Goal: Task Accomplishment & Management: Complete application form

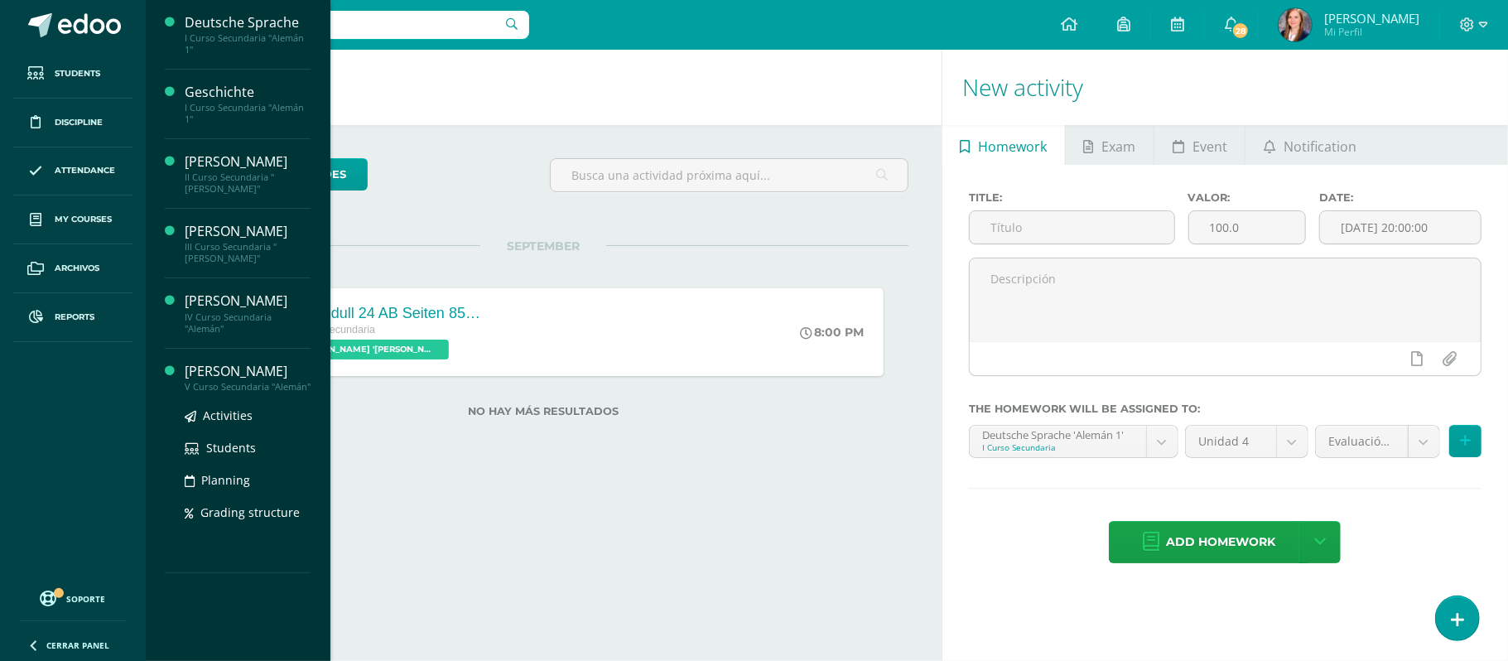
click at [224, 378] on div "[PERSON_NAME]" at bounding box center [248, 371] width 126 height 19
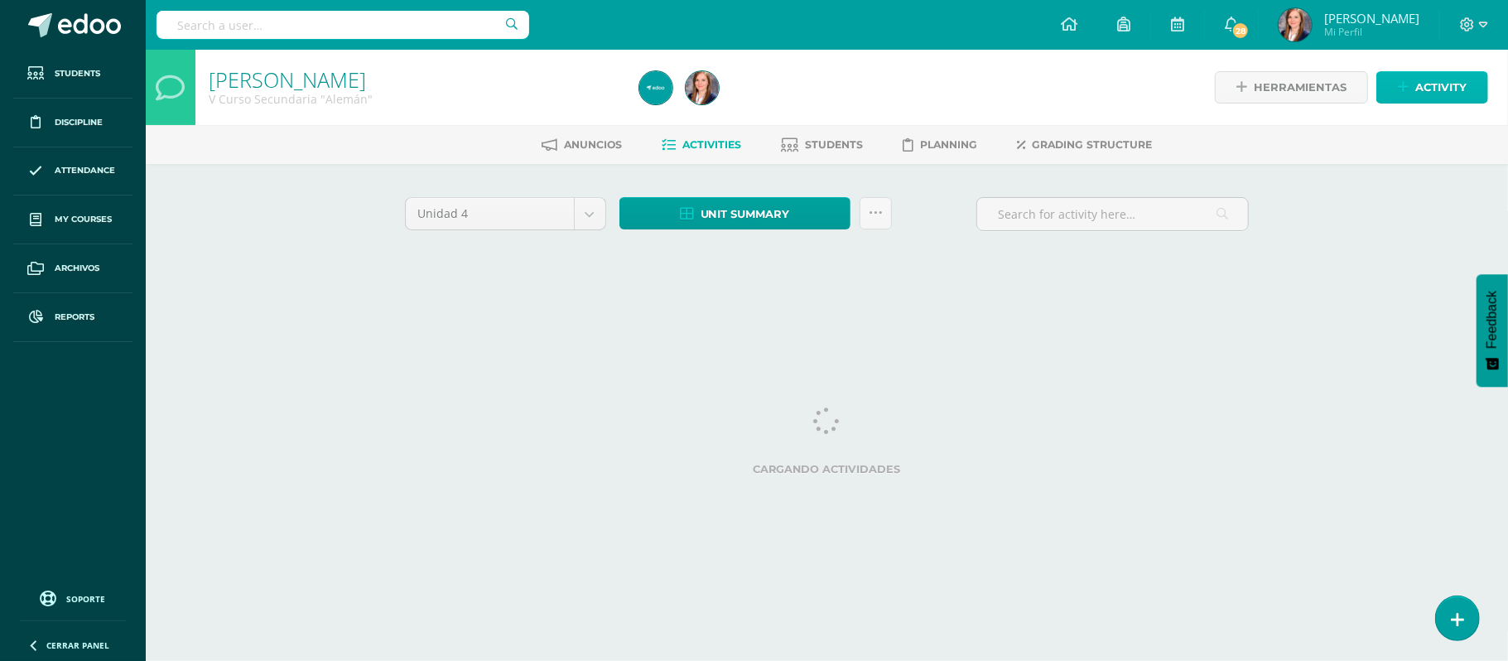
click at [1413, 87] on link "Activity" at bounding box center [1432, 87] width 112 height 32
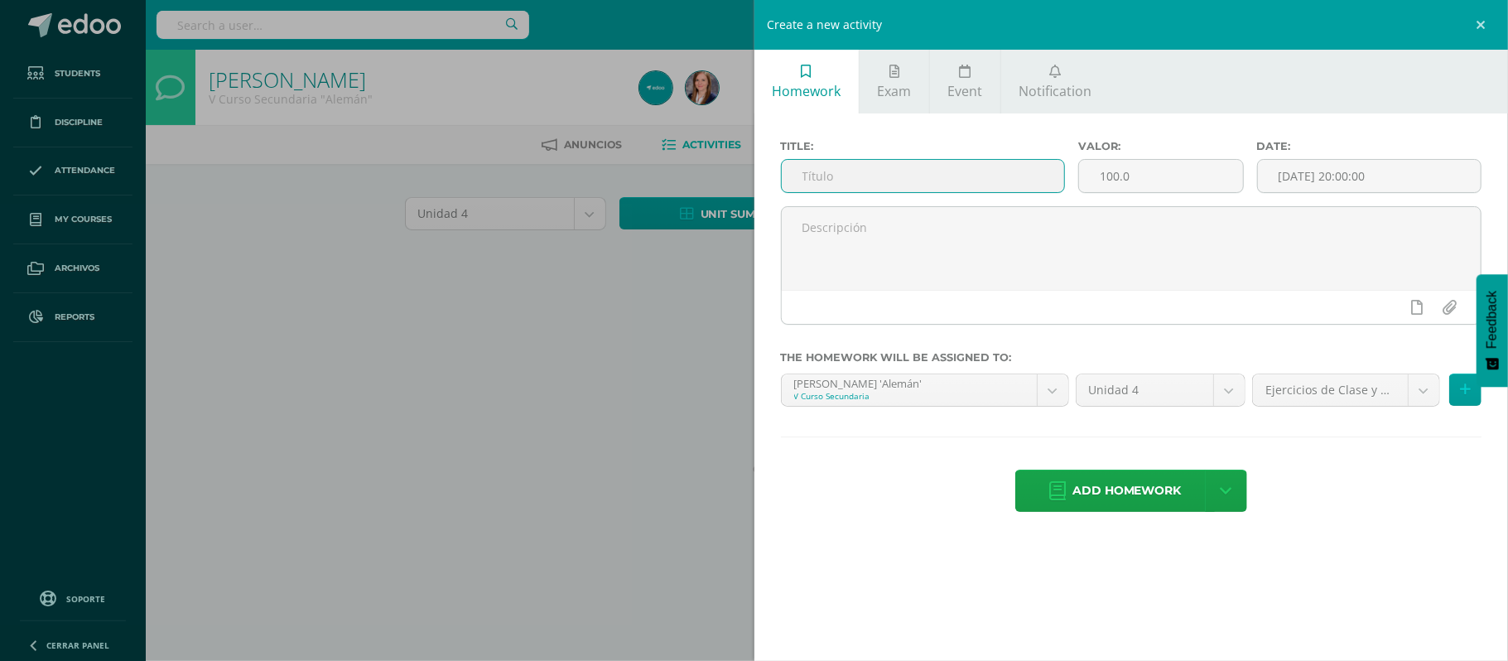
click at [845, 173] on input "text" at bounding box center [923, 176] width 282 height 32
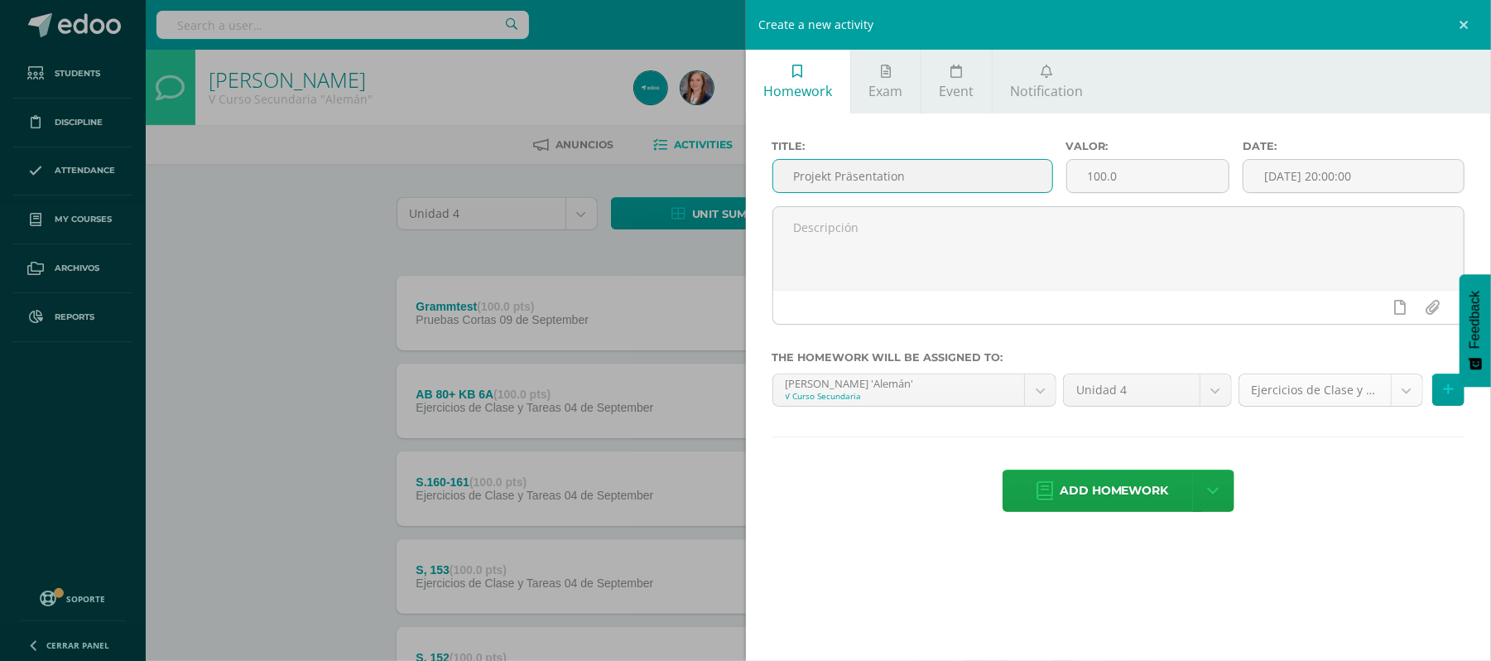
type input "Projekt Präsentation"
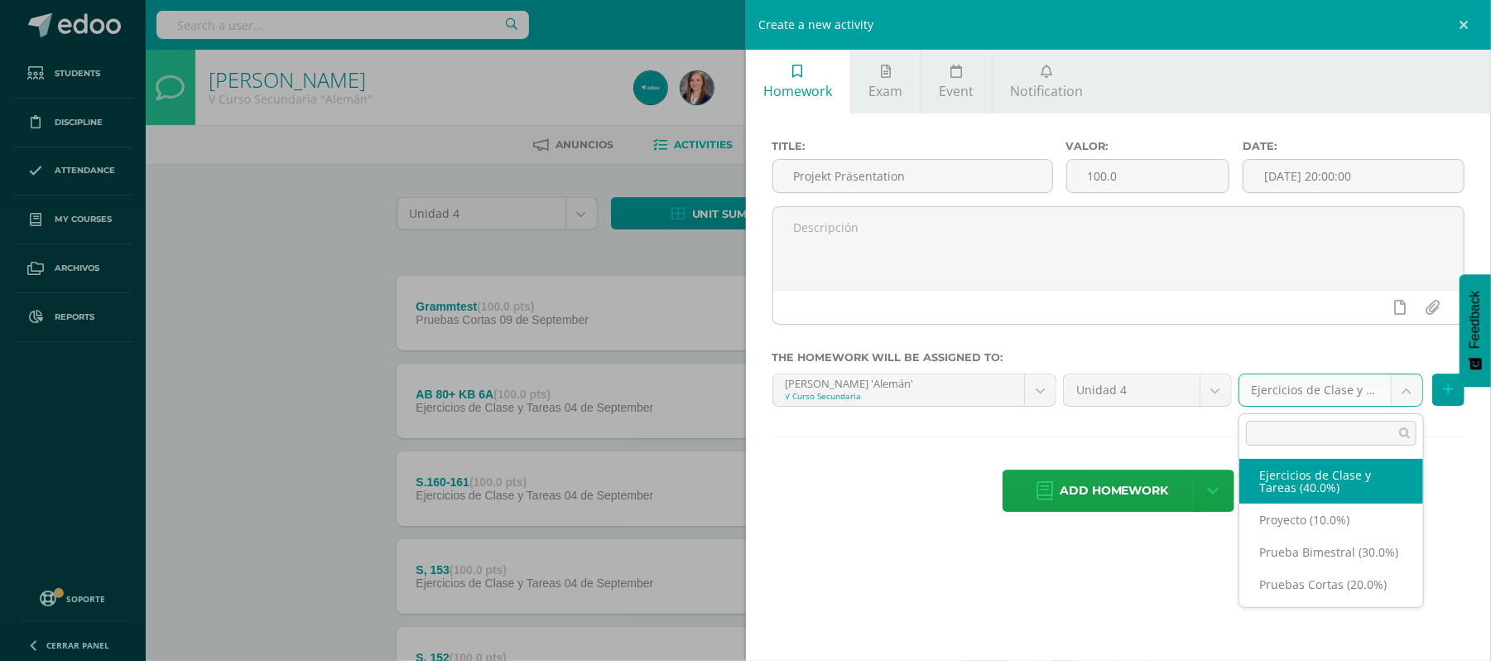
click at [1257, 396] on body "Students Discipline Attendance My courses Archivos Reports Soporte Help Reporta…" at bounding box center [745, 622] width 1491 height 1245
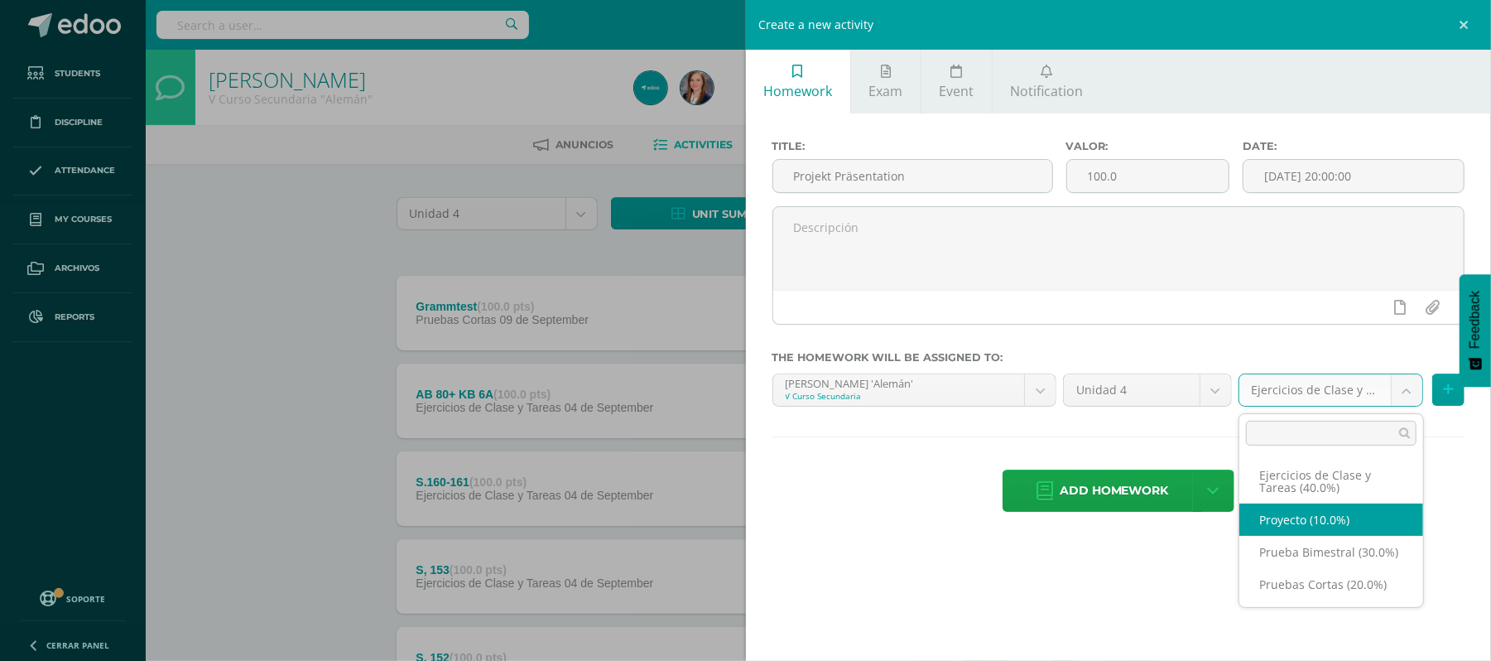
select select "232619"
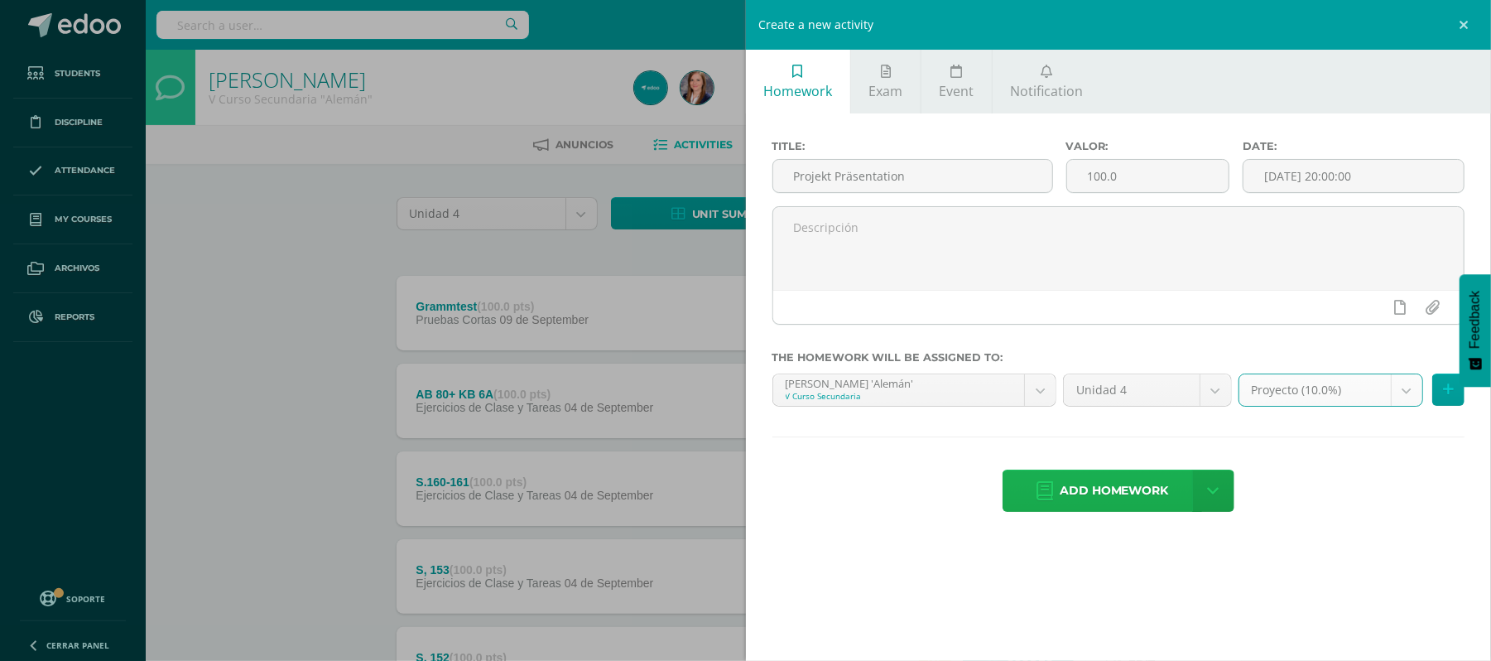
click at [1100, 491] on span "Add homework" at bounding box center [1114, 490] width 109 height 41
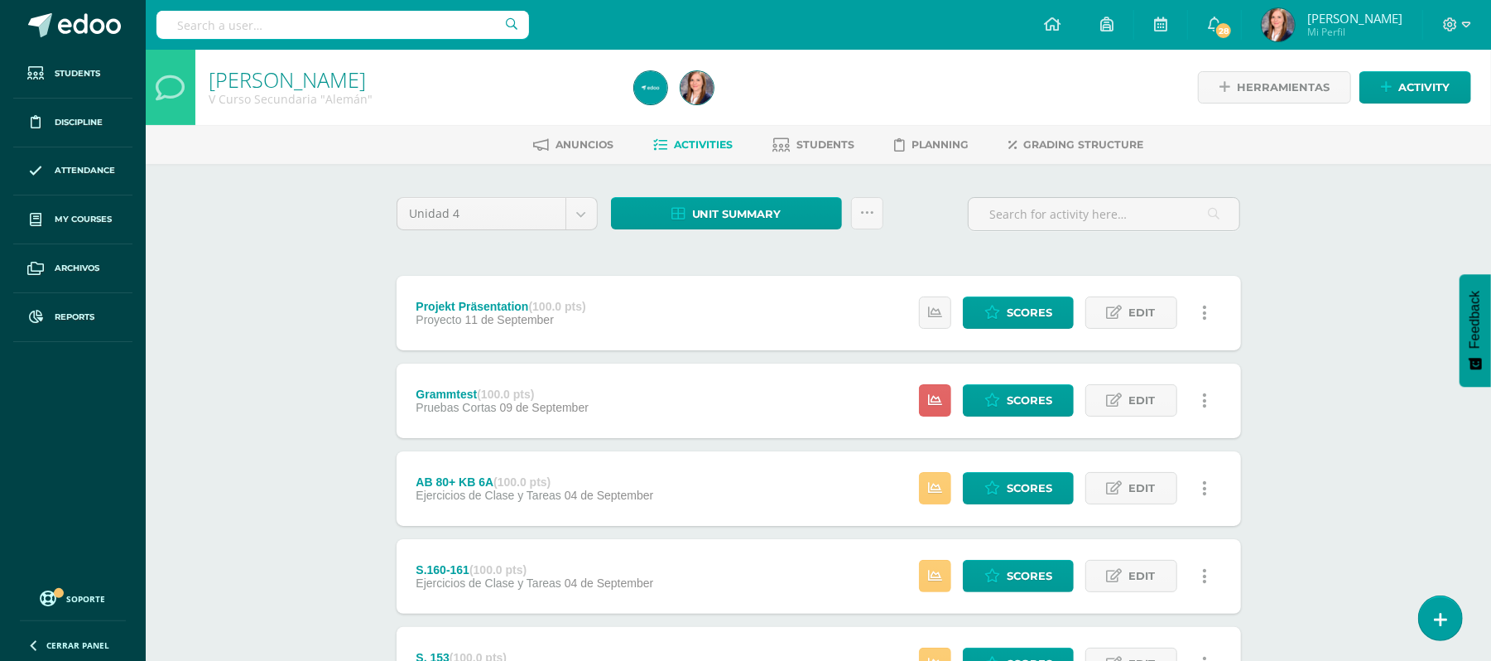
click at [1009, 325] on span "Scores" at bounding box center [1030, 312] width 46 height 31
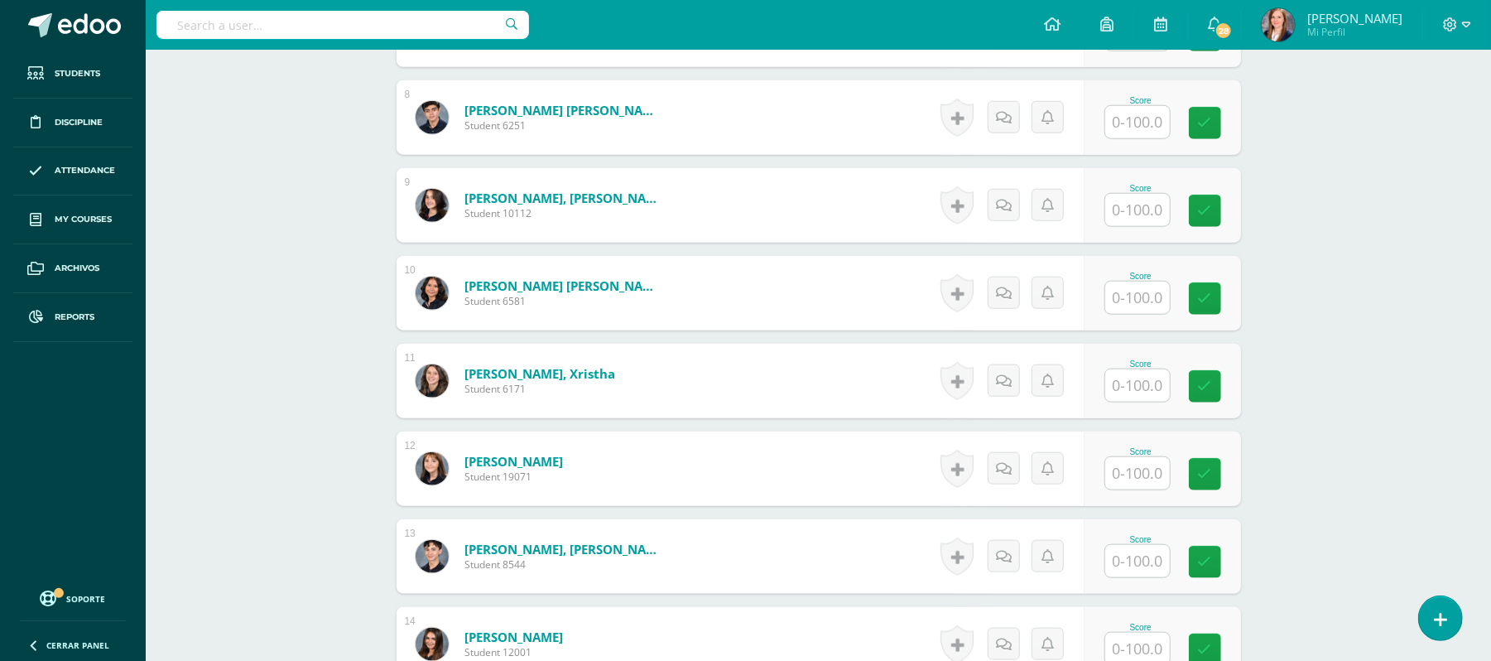
scroll to position [1319, 0]
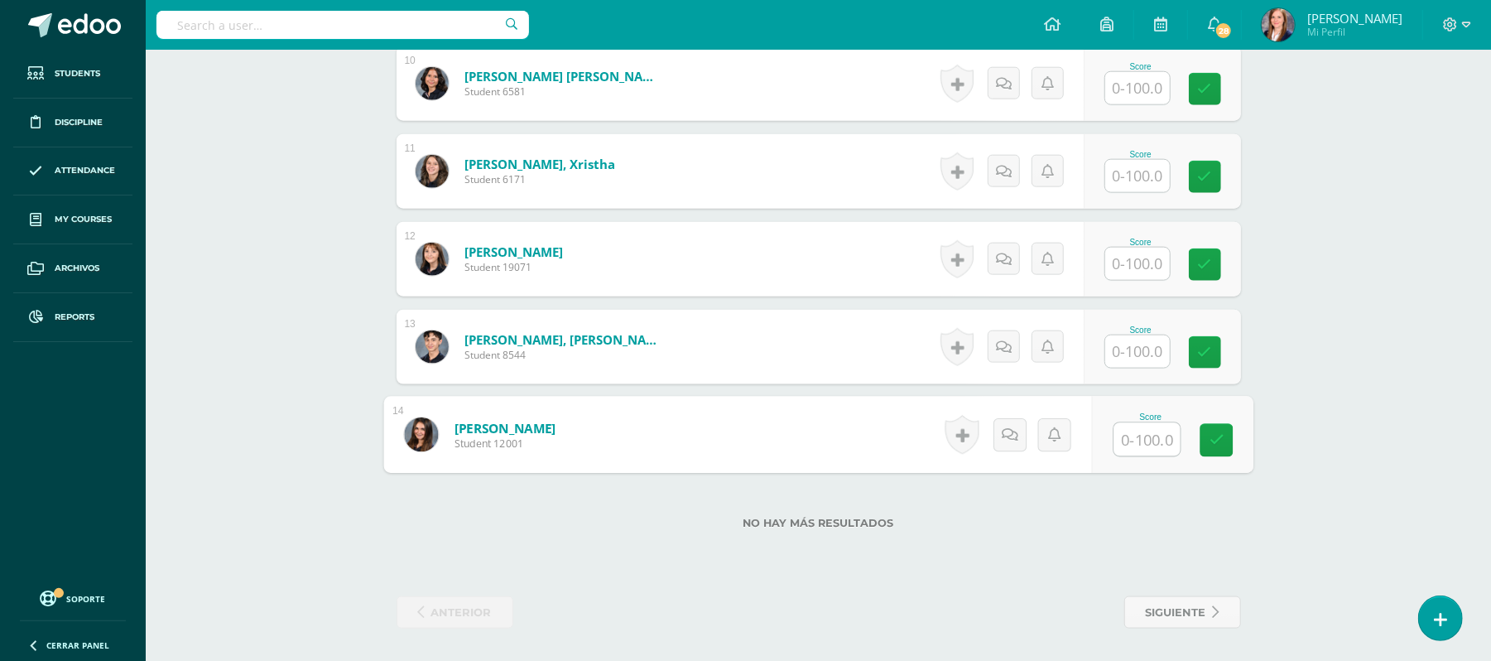
click at [1141, 442] on input "text" at bounding box center [1147, 439] width 66 height 33
type input "65"
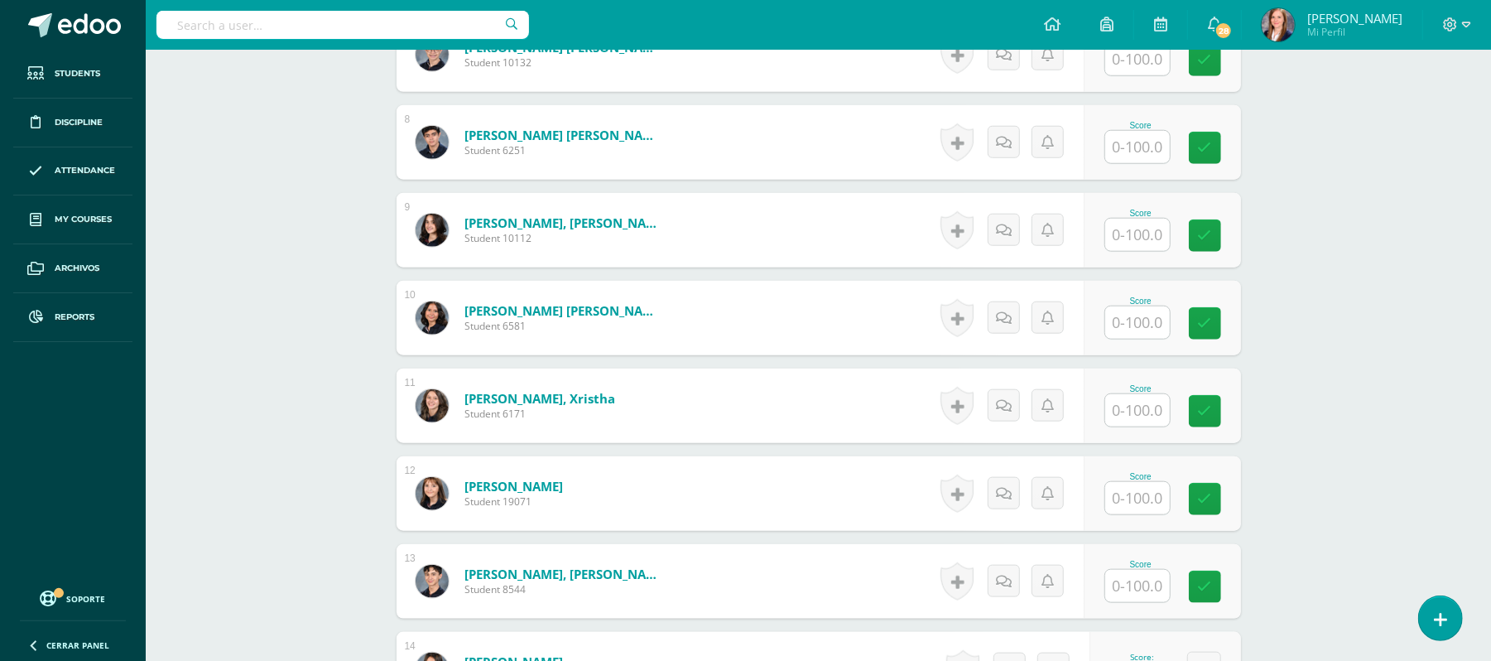
scroll to position [1054, 0]
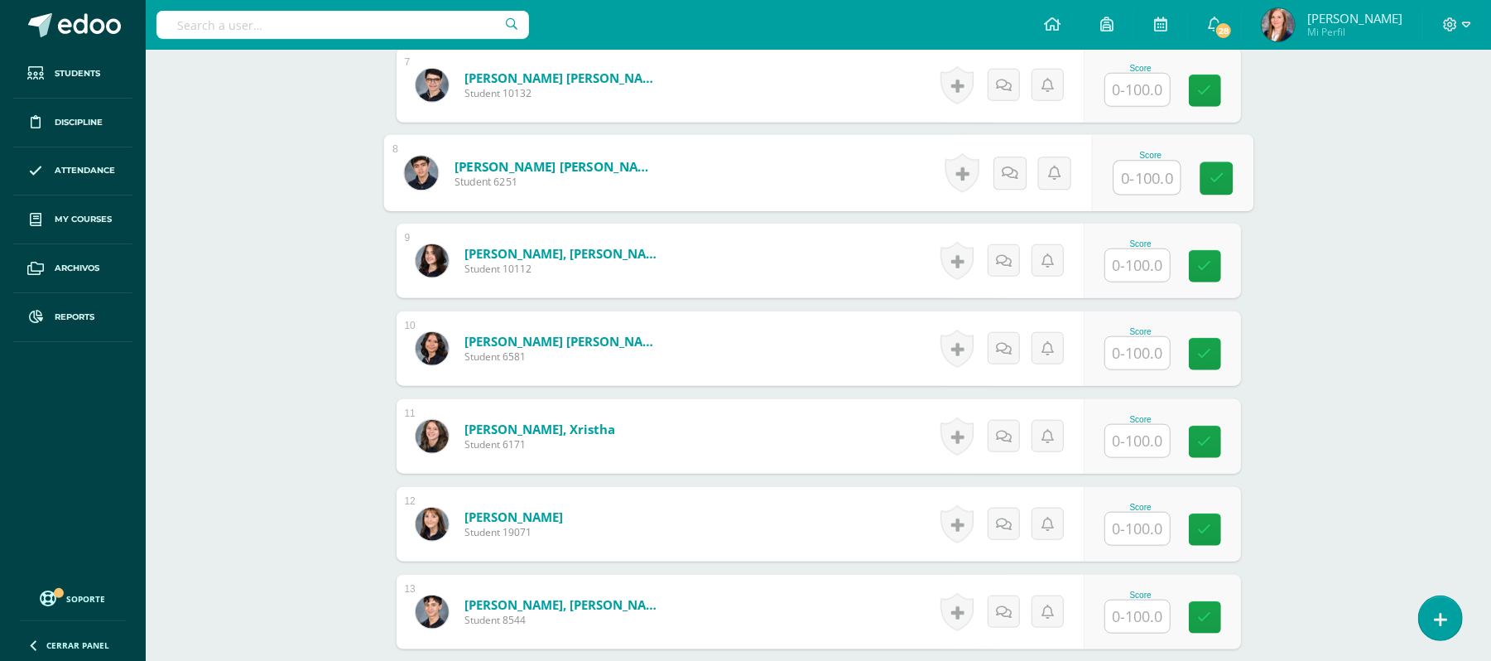
click at [1118, 176] on input "text" at bounding box center [1147, 177] width 66 height 33
type input "84"
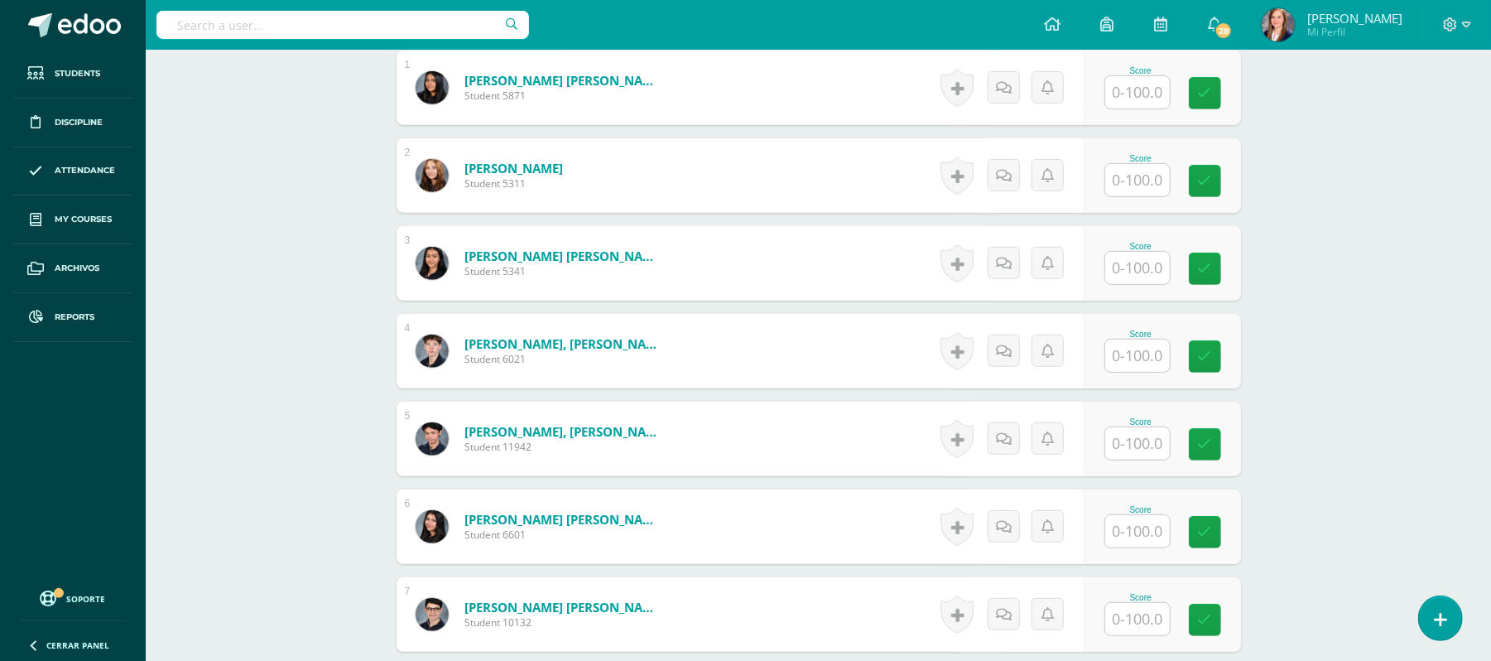
scroll to position [524, 0]
click at [1128, 183] on input "text" at bounding box center [1147, 181] width 66 height 33
type input "91"
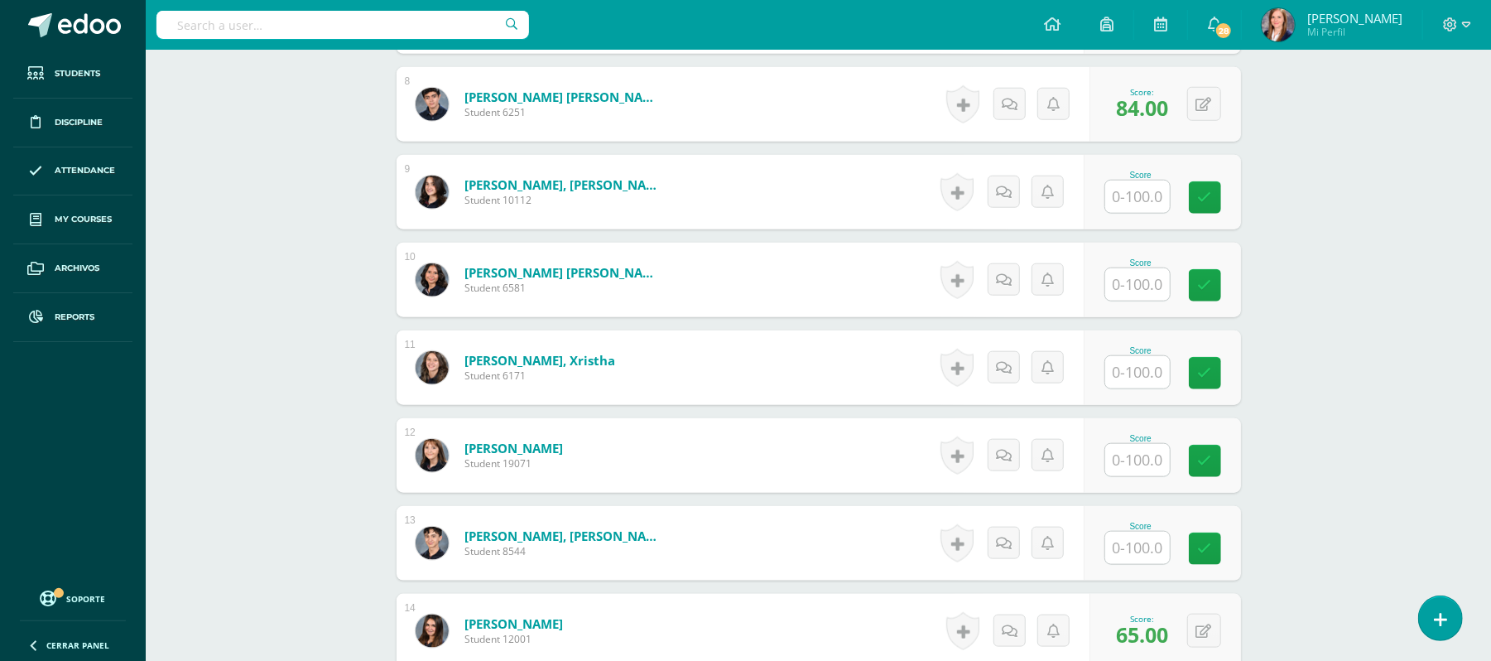
scroll to position [1126, 0]
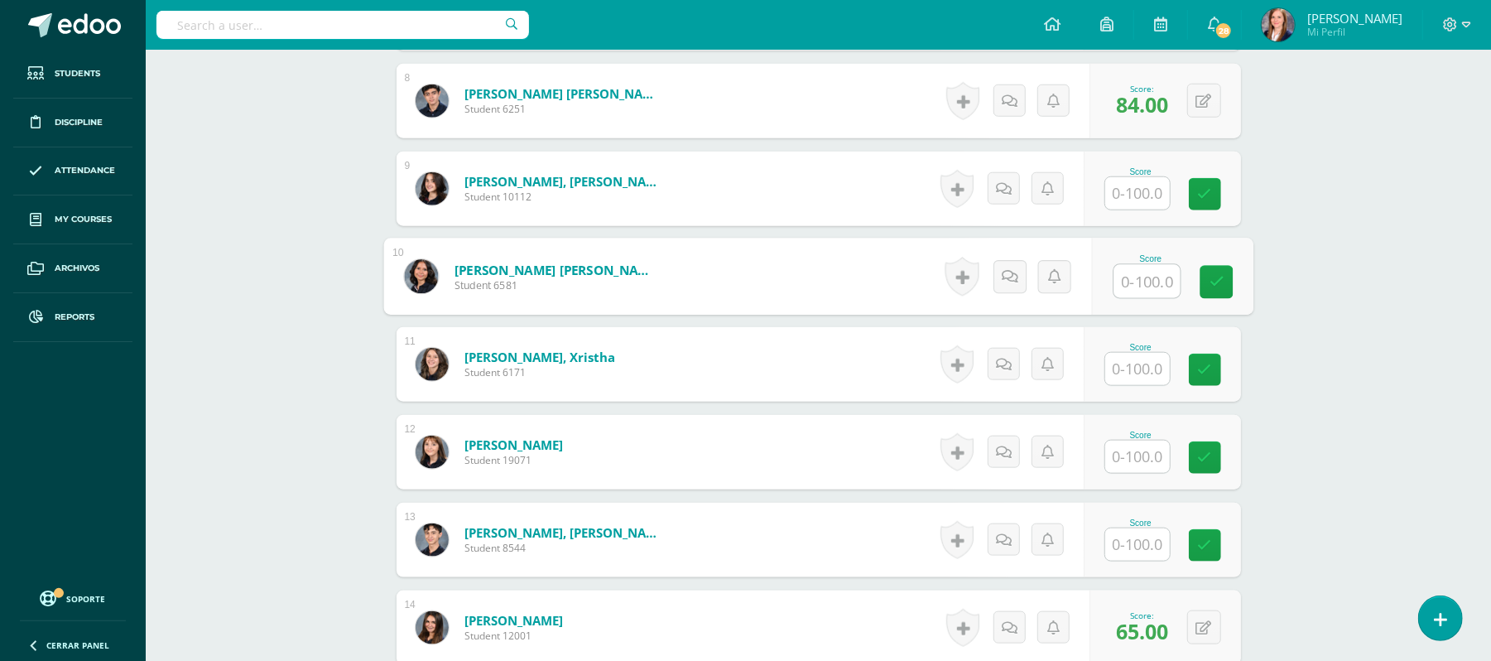
click at [1124, 279] on input "text" at bounding box center [1147, 281] width 66 height 33
type input "96"
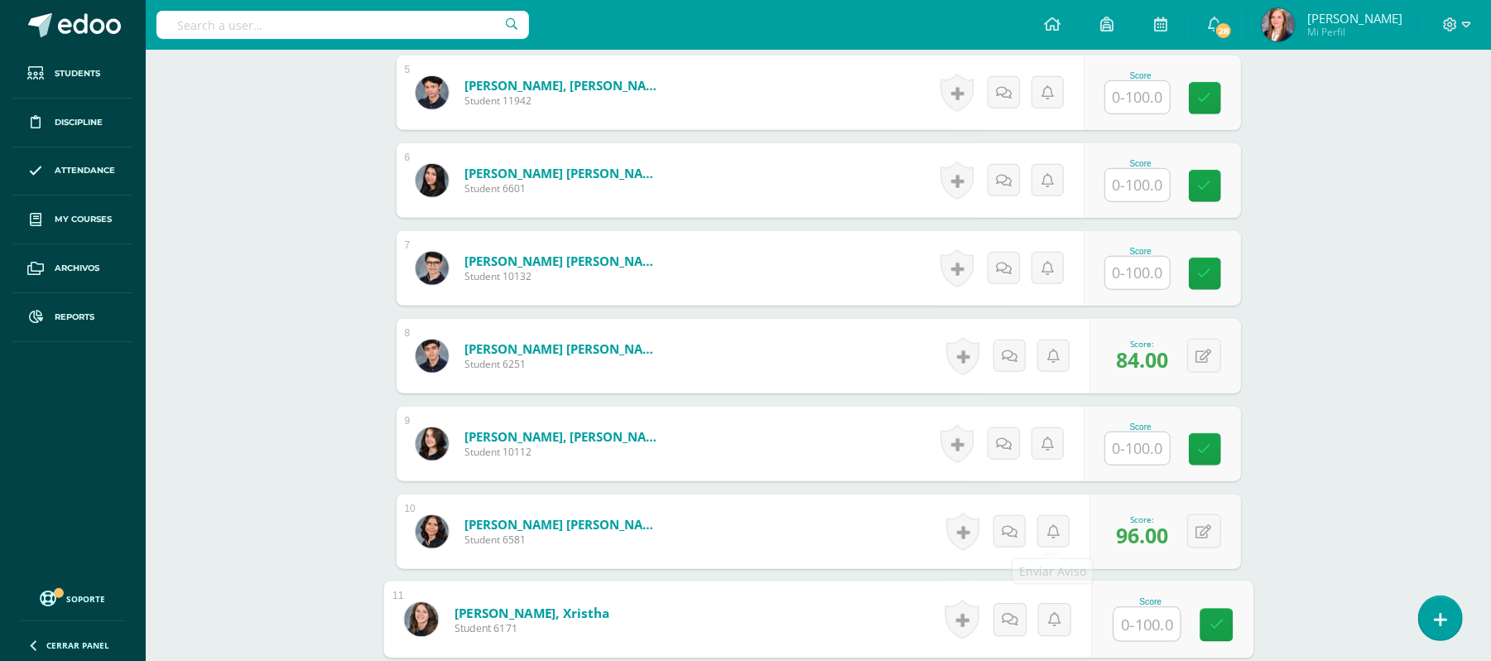
scroll to position [869, 0]
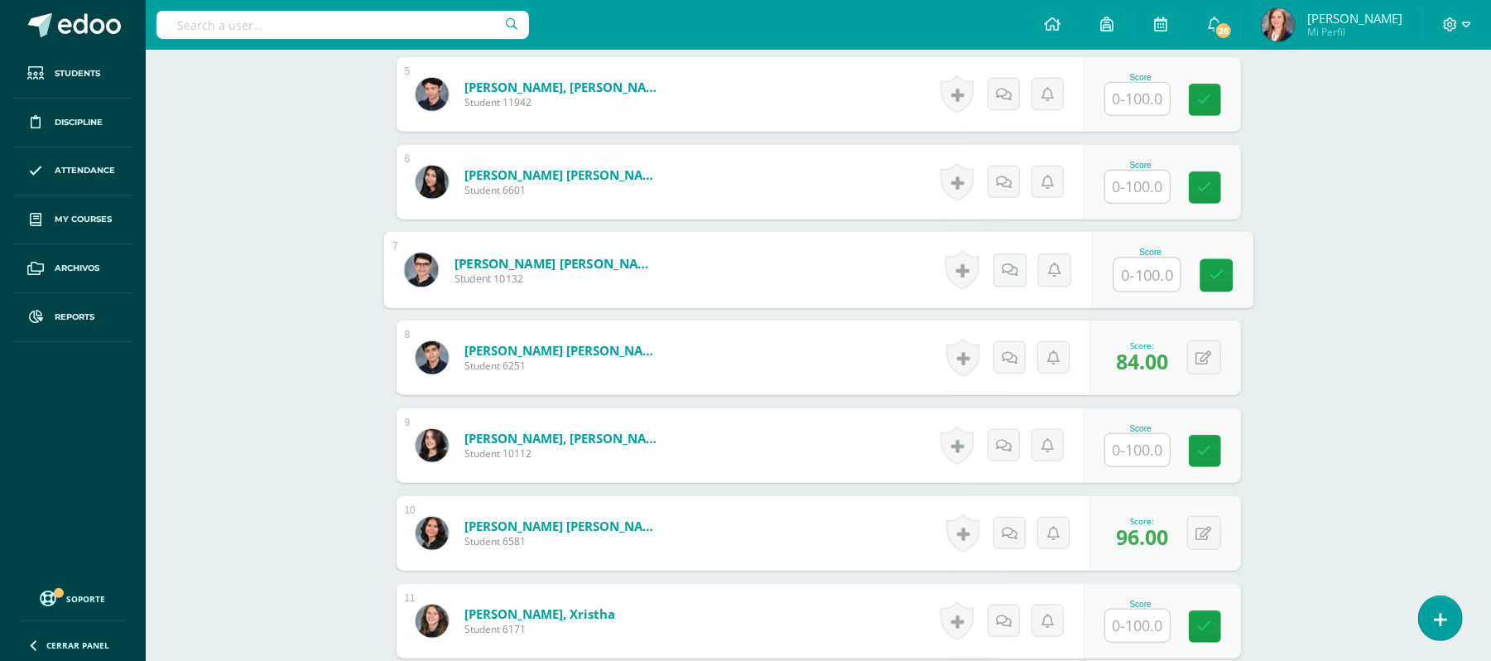
click at [1127, 282] on input "text" at bounding box center [1147, 274] width 66 height 33
type input "70"
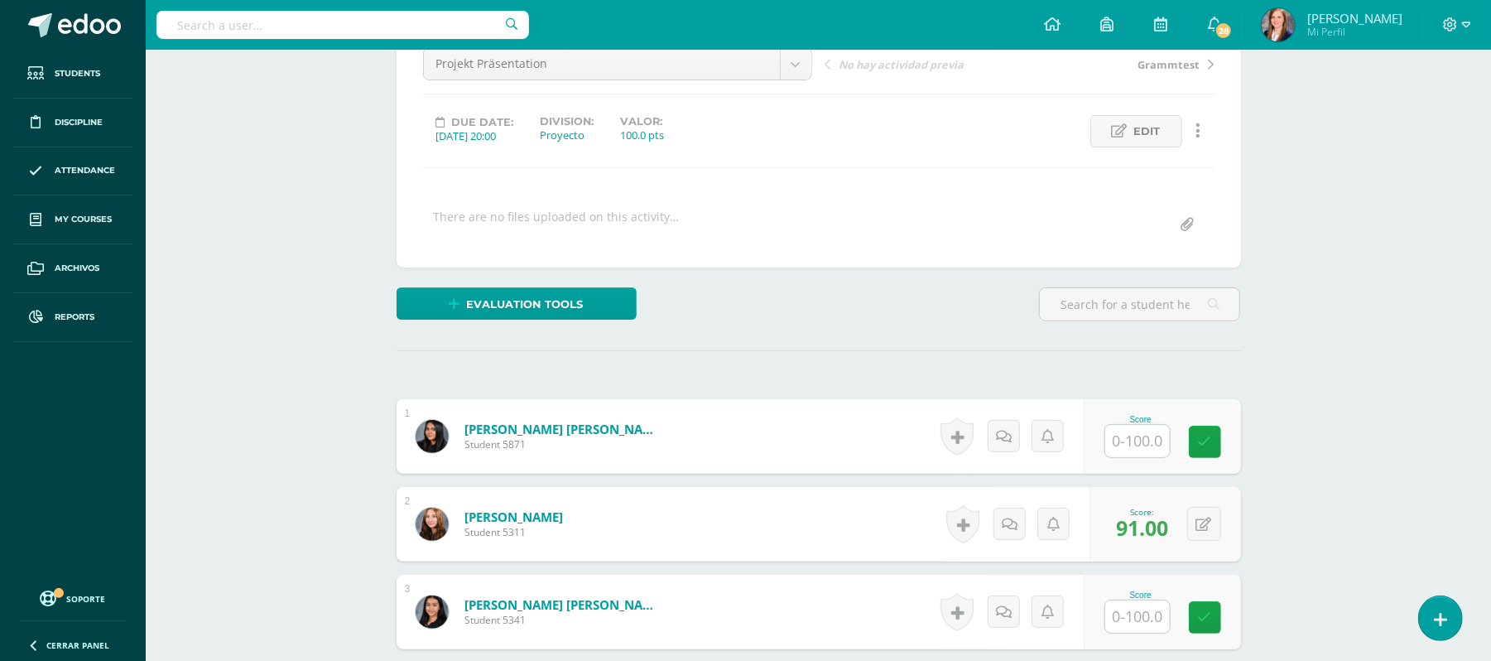
scroll to position [123, 0]
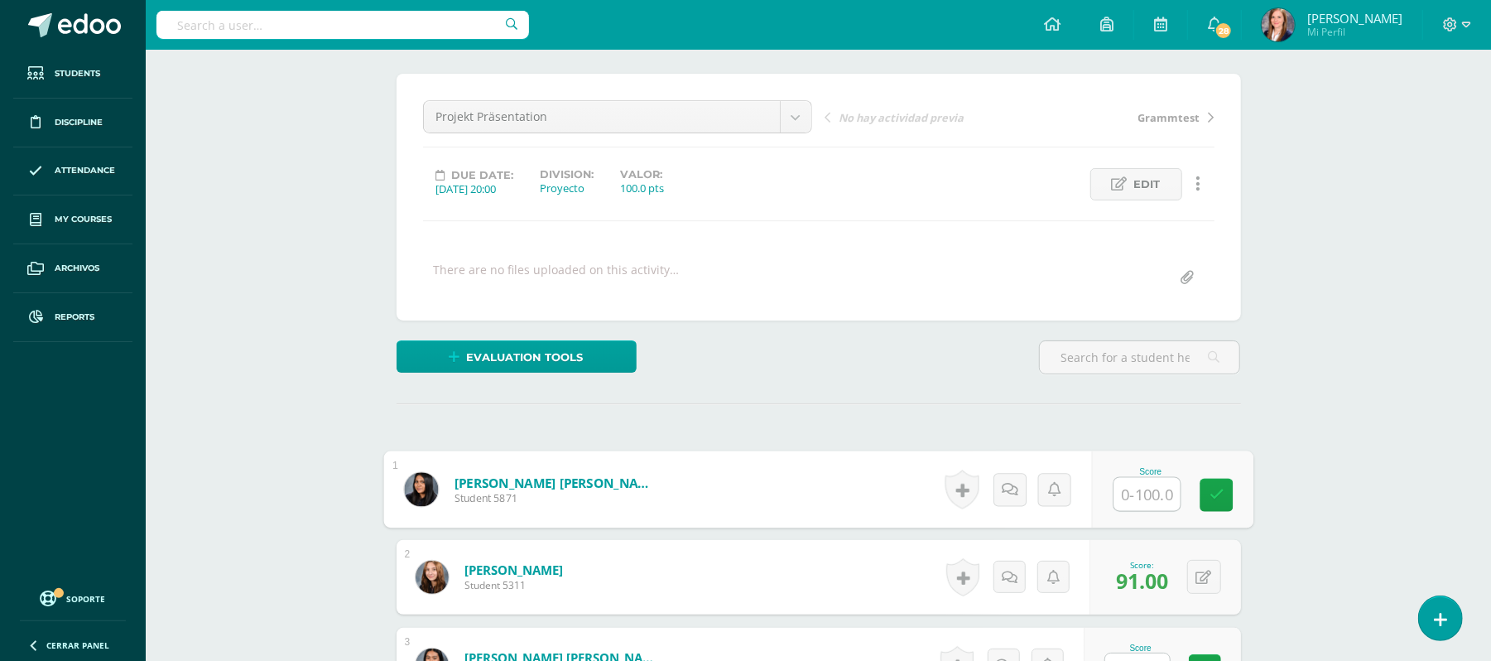
click at [1131, 485] on input "text" at bounding box center [1147, 494] width 66 height 33
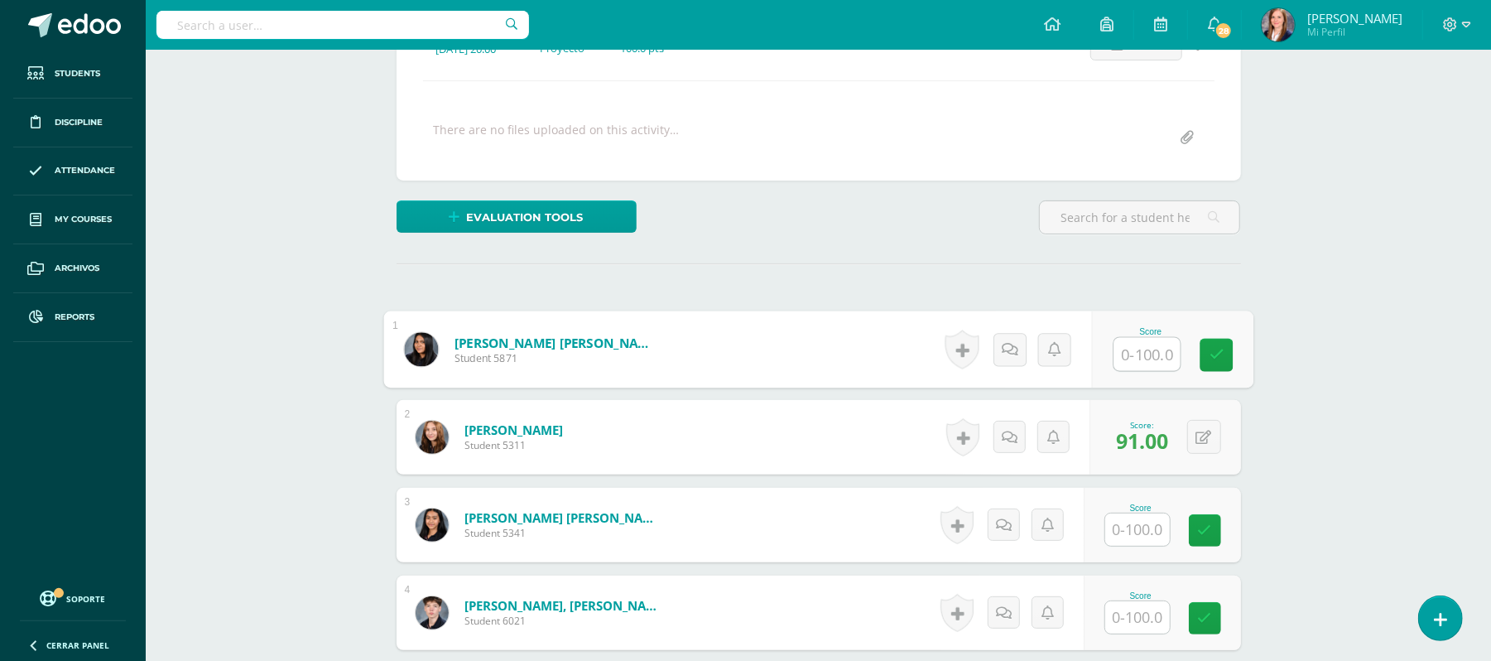
scroll to position [265, 0]
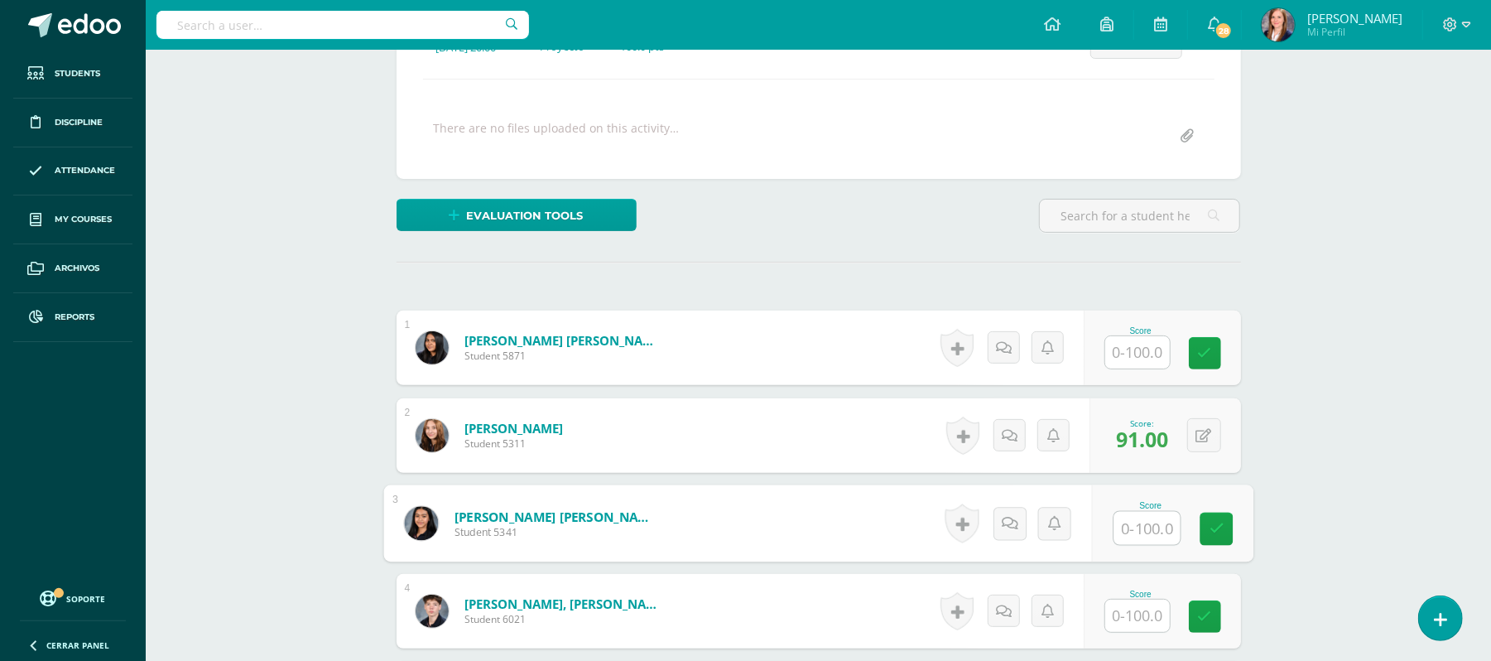
click at [1139, 520] on input "text" at bounding box center [1147, 528] width 66 height 33
type input "84"
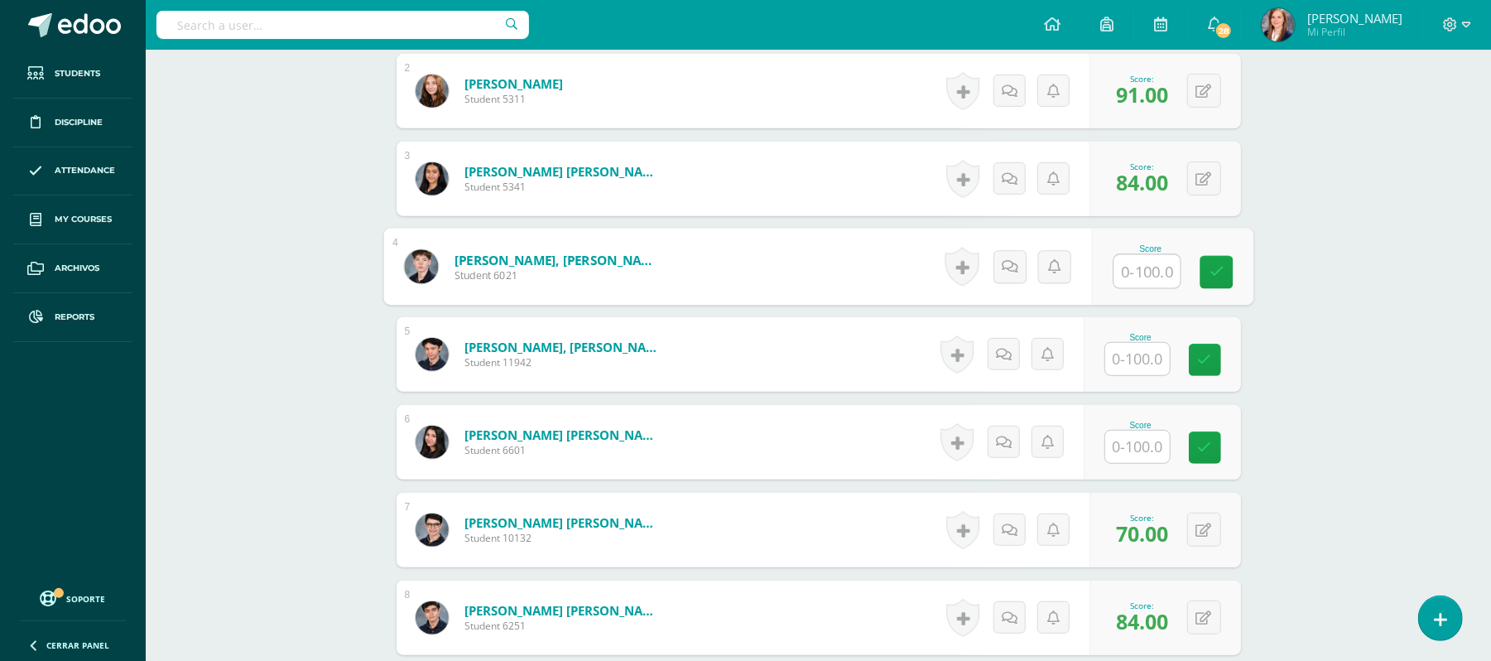
scroll to position [608, 0]
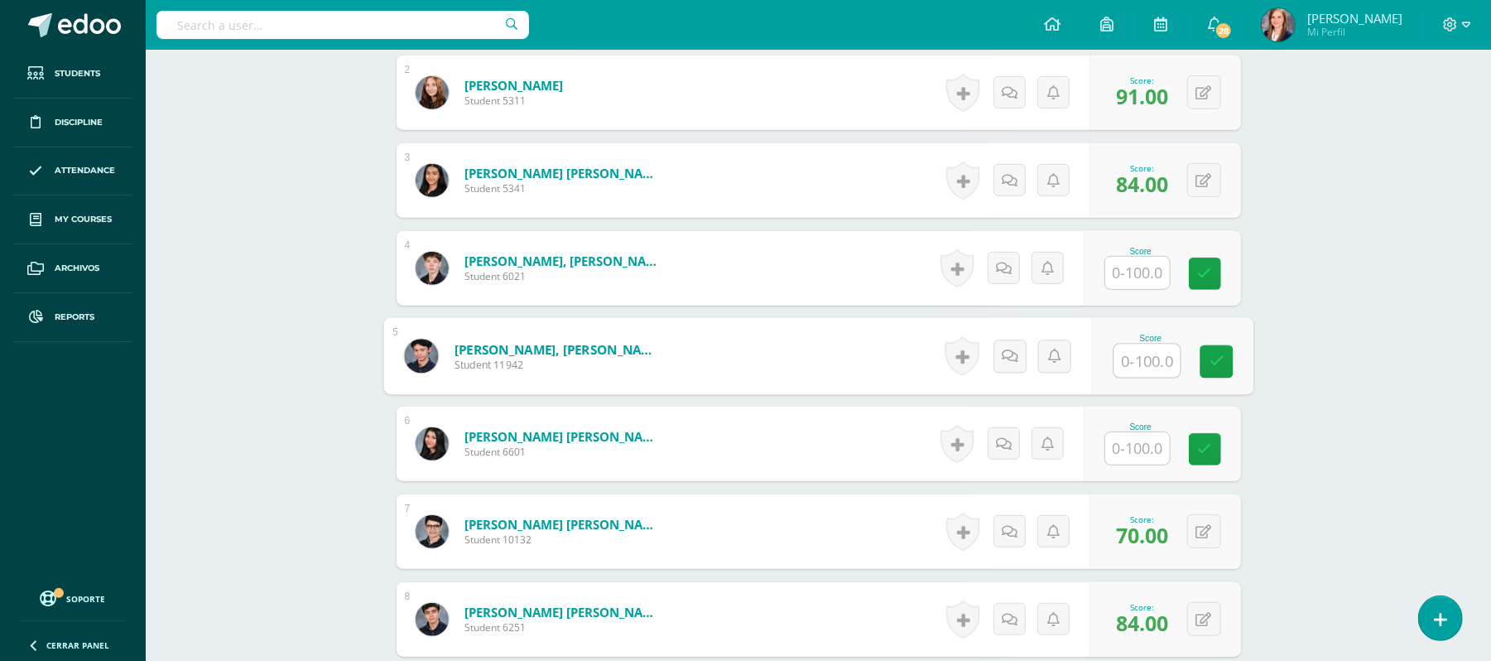
click at [1144, 368] on input "text" at bounding box center [1147, 360] width 66 height 33
type input "79"
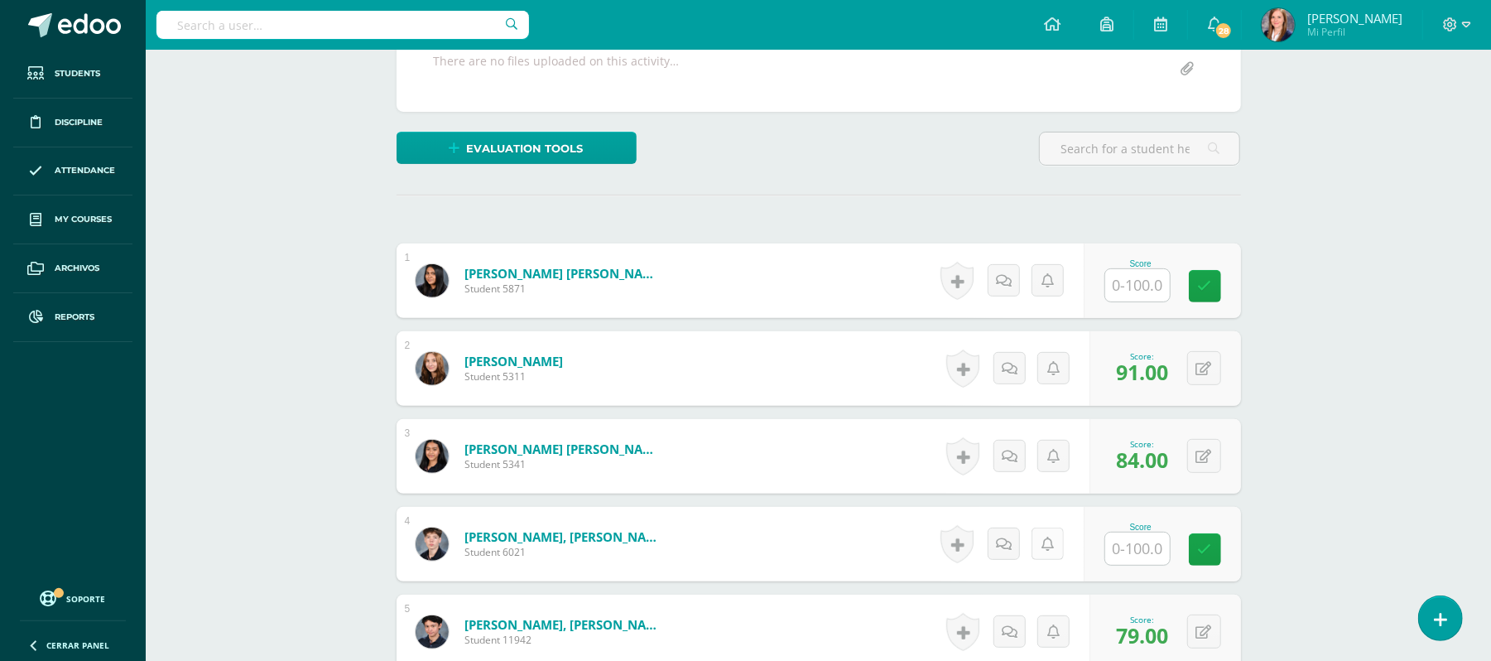
scroll to position [331, 0]
click at [1134, 279] on input "text" at bounding box center [1147, 286] width 66 height 33
type input "71"
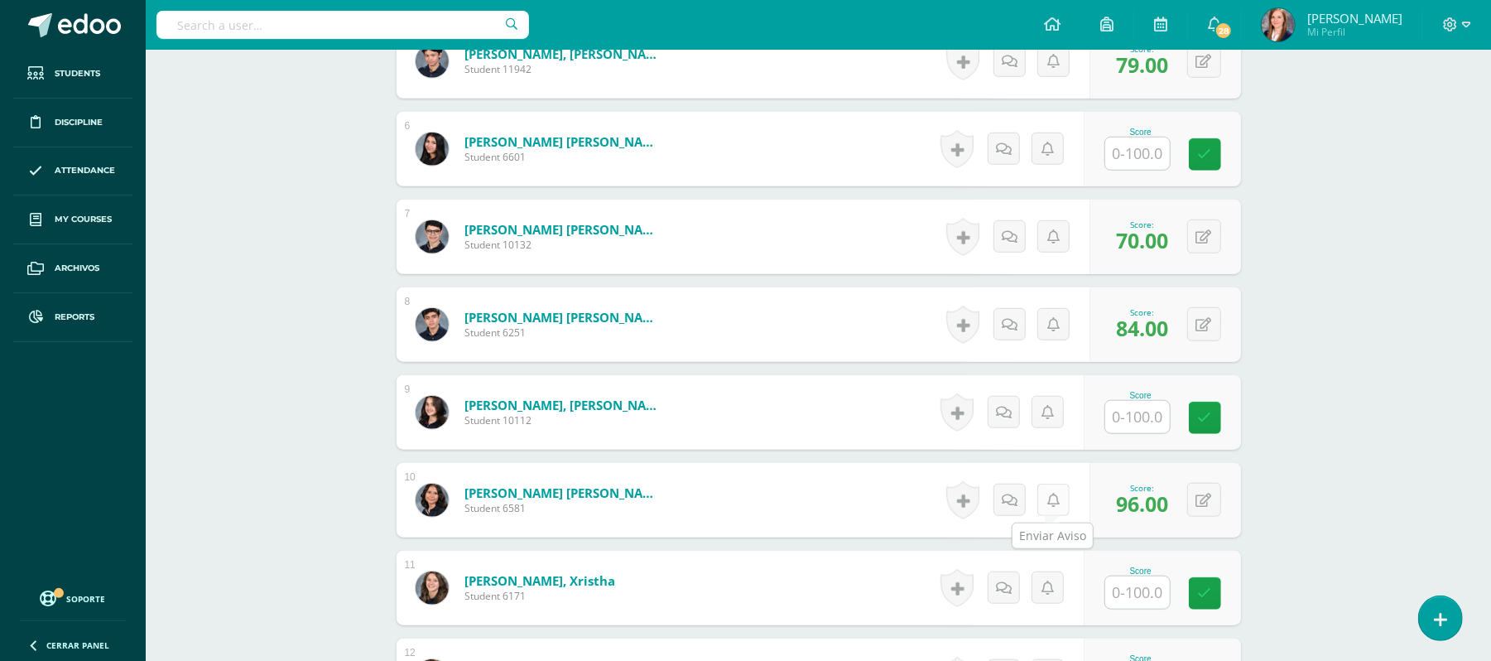
scroll to position [924, 0]
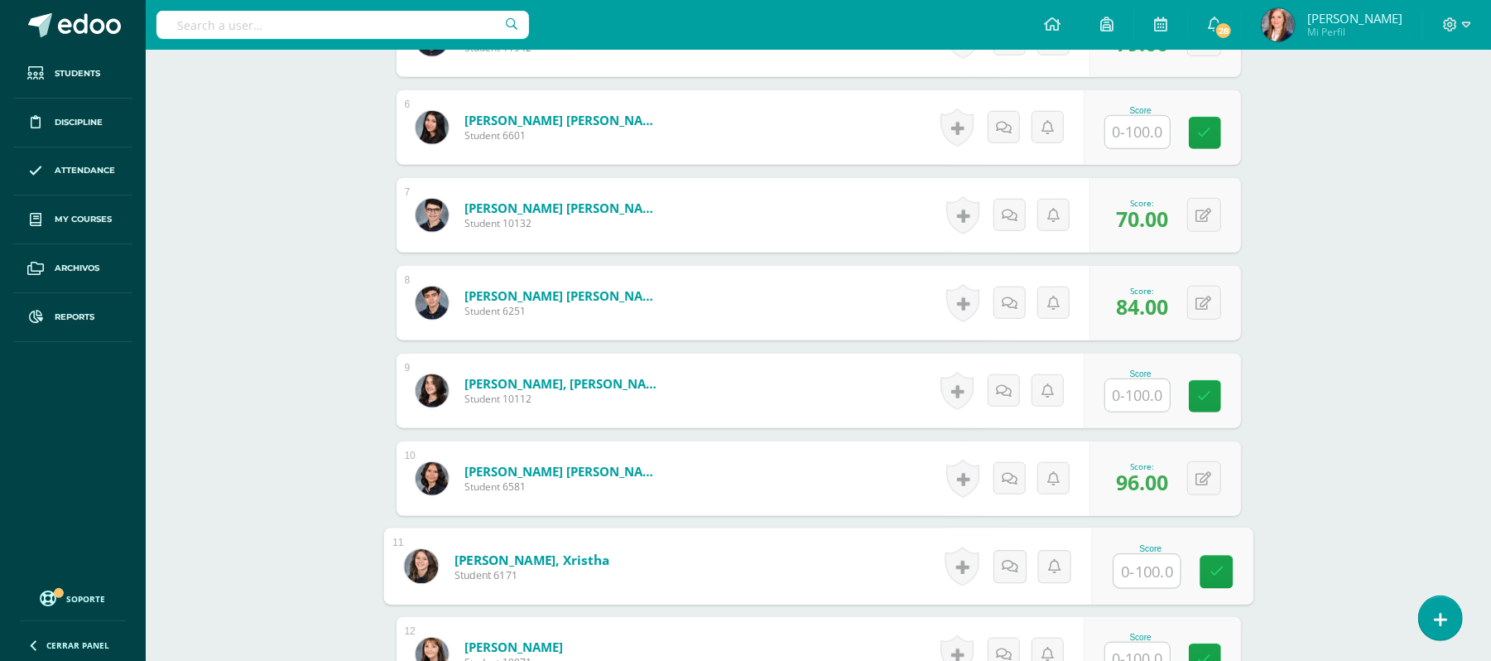
click at [1133, 560] on input "text" at bounding box center [1147, 571] width 66 height 33
type input "83"
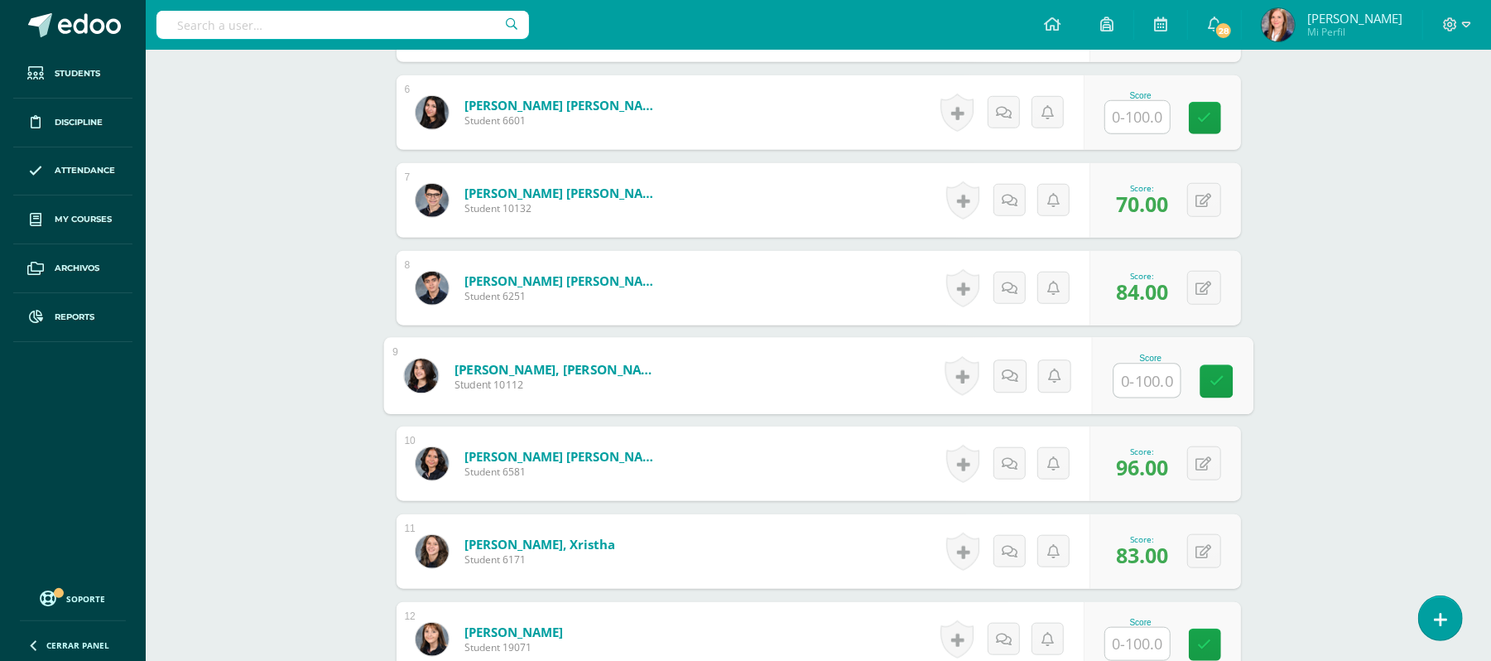
click at [1124, 369] on input "text" at bounding box center [1147, 380] width 66 height 33
type input "85"
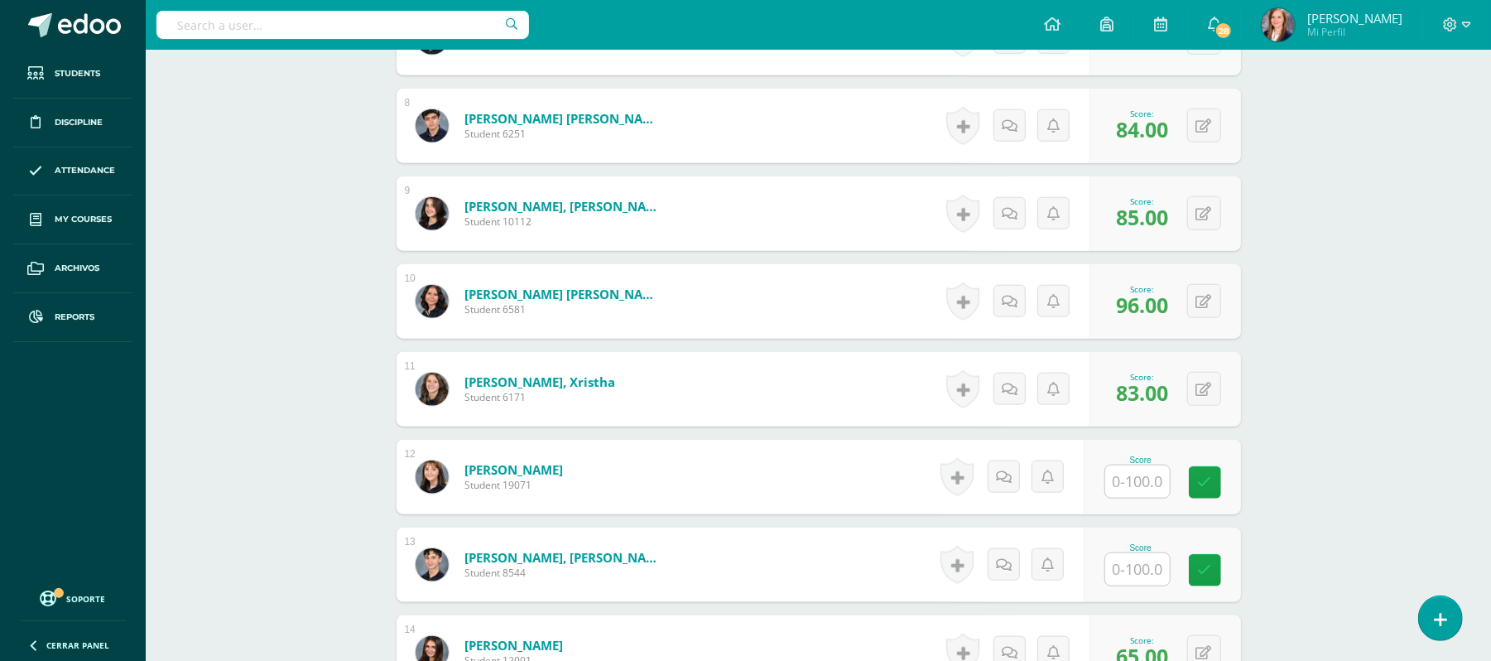
scroll to position [1105, 0]
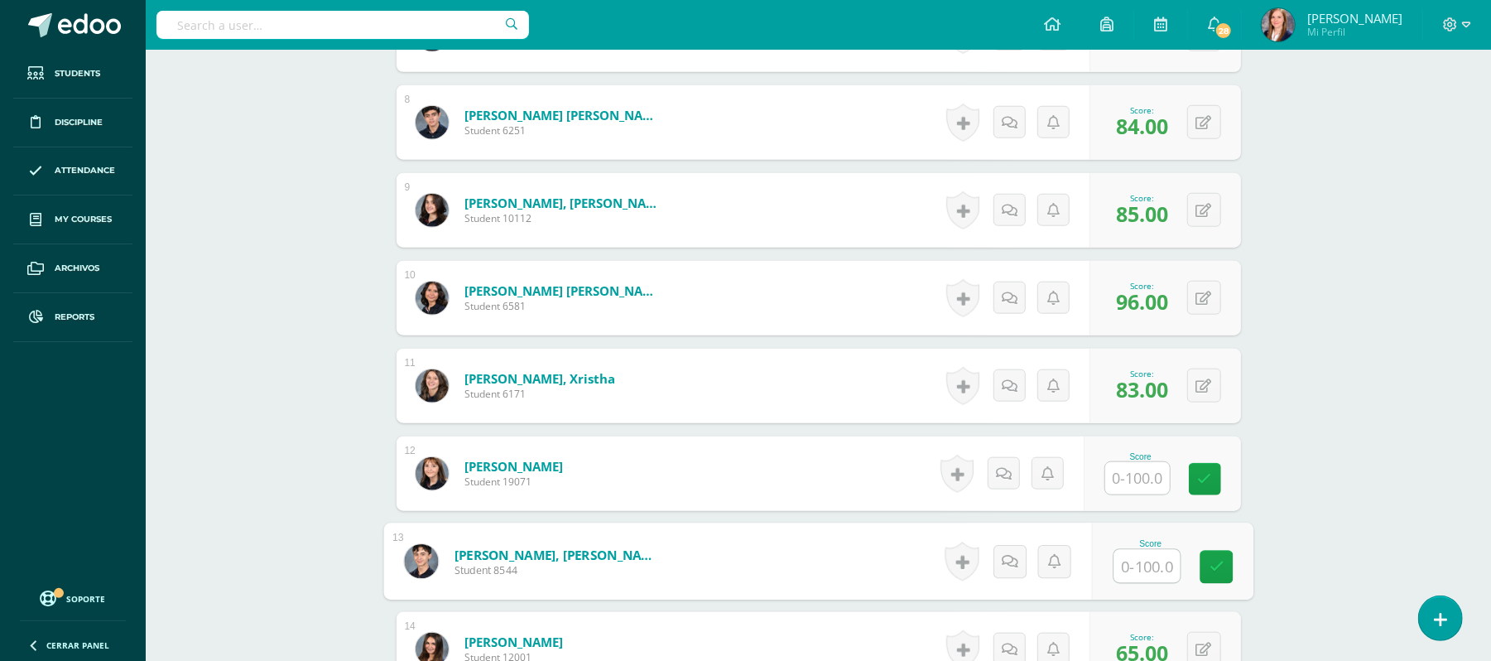
click at [1137, 566] on input "text" at bounding box center [1147, 566] width 66 height 33
type input "84"
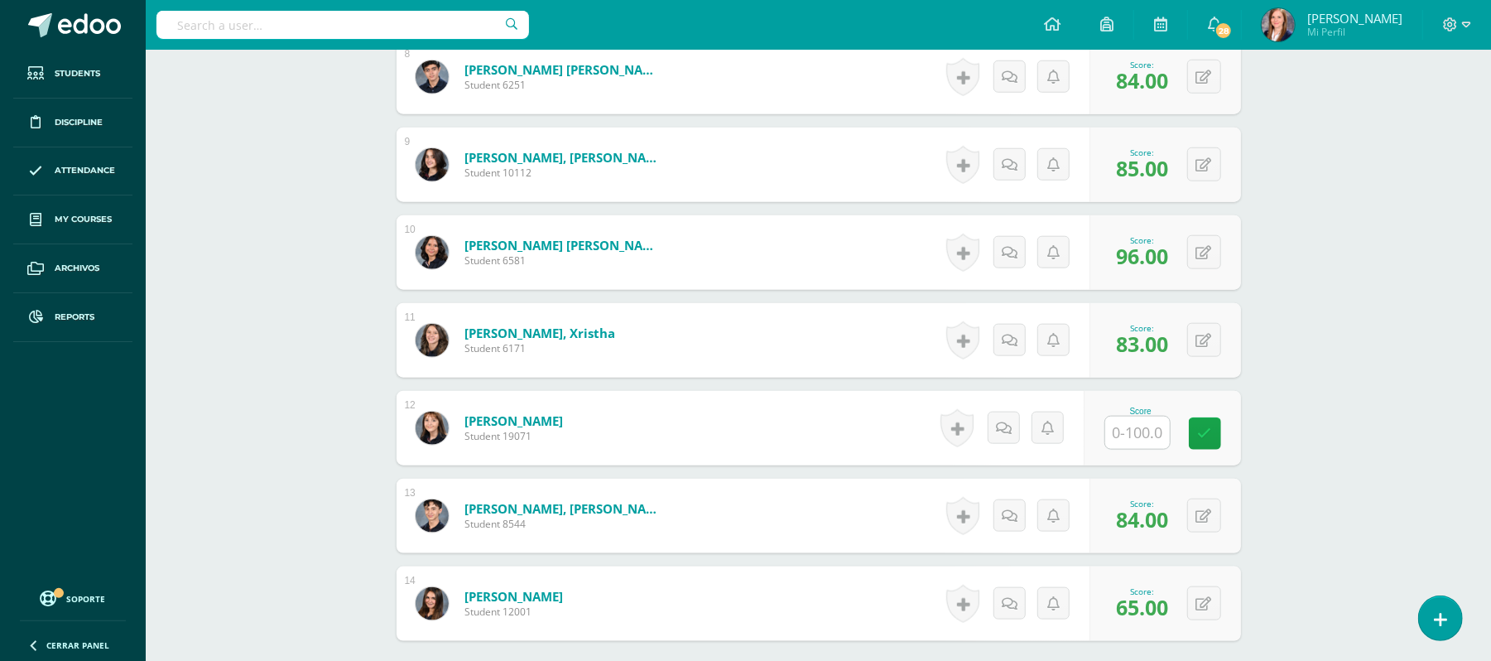
scroll to position [1151, 0]
click at [1149, 418] on input "text" at bounding box center [1147, 432] width 66 height 33
type input "85"
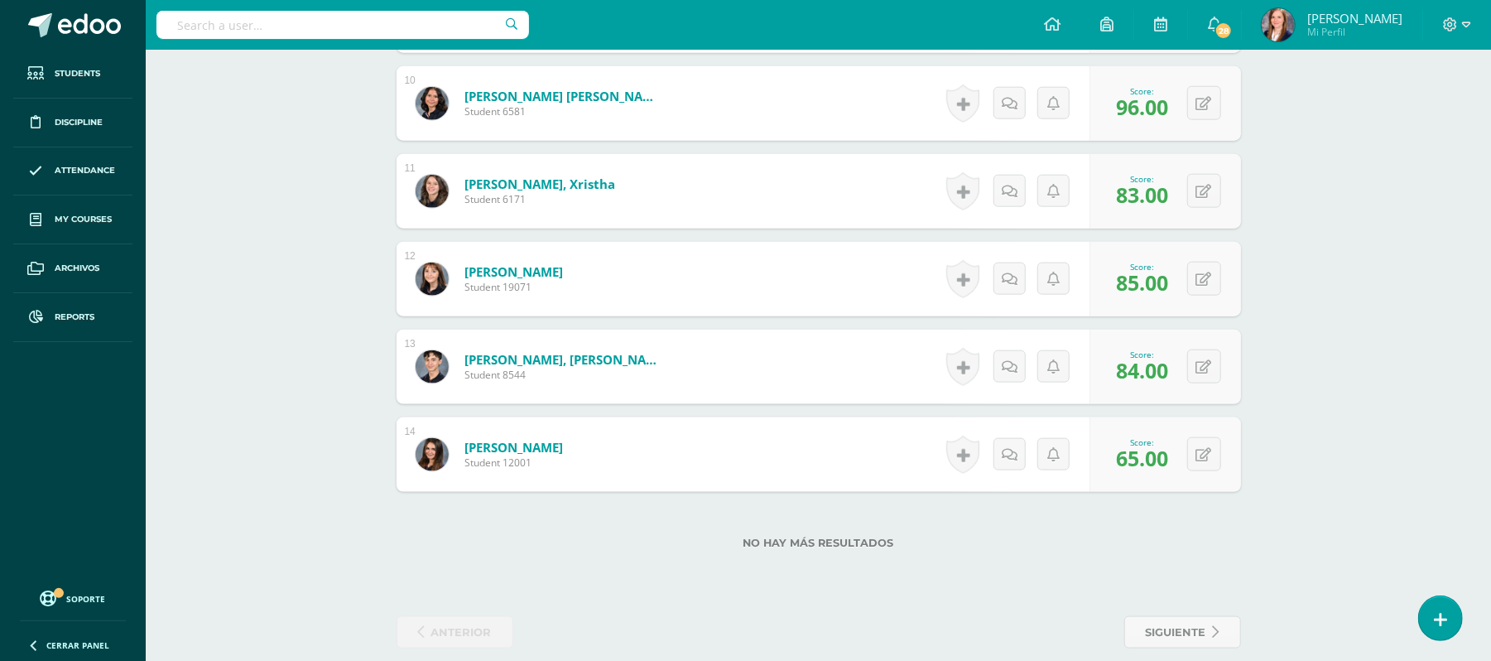
scroll to position [1298, 0]
click at [1207, 462] on icon at bounding box center [1215, 455] width 17 height 14
type input "64"
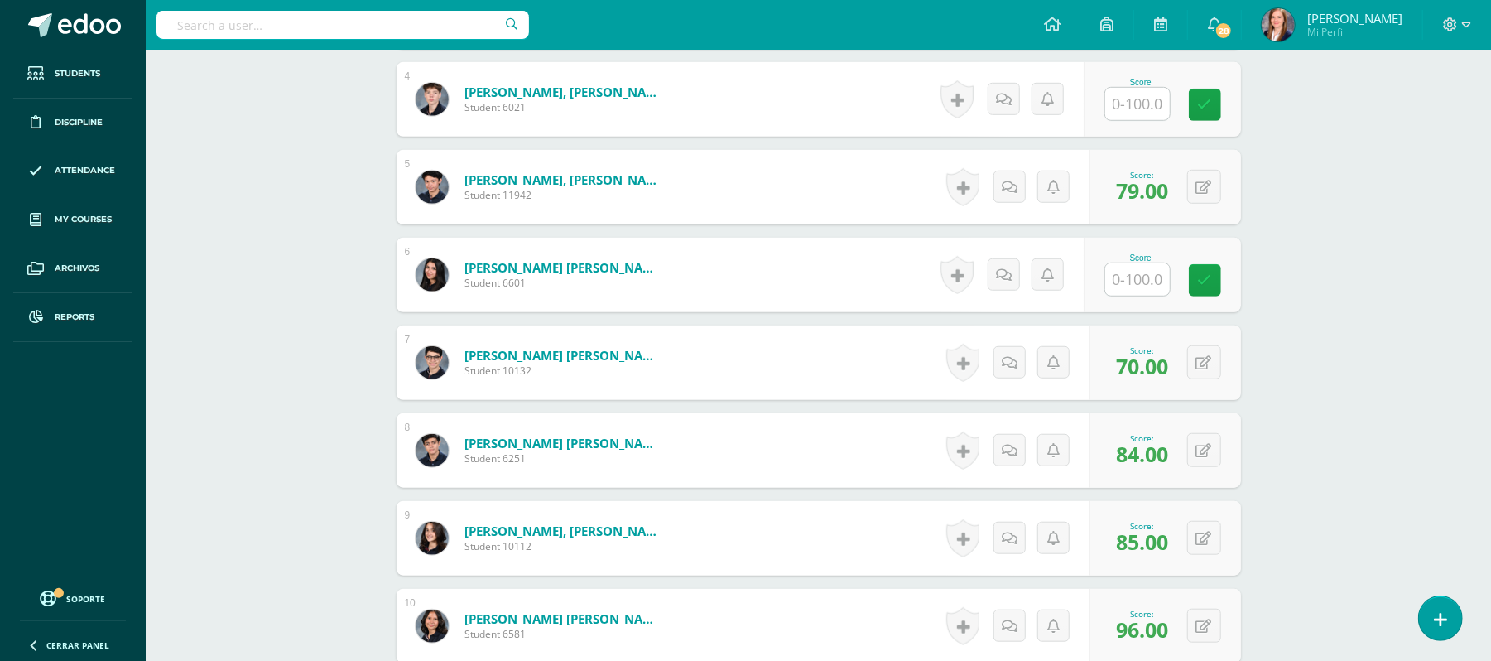
scroll to position [776, 0]
click at [1137, 282] on input "text" at bounding box center [1147, 280] width 66 height 33
type input "79"
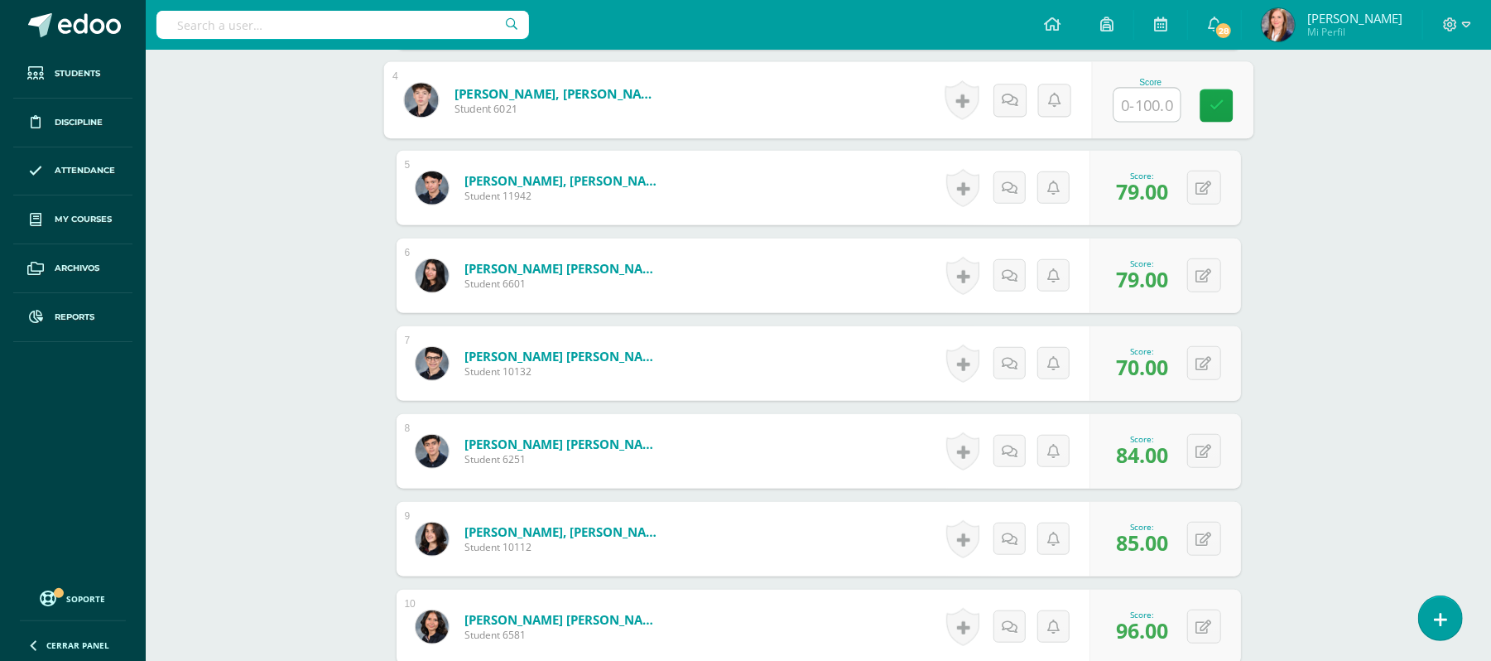
click at [1134, 116] on input "text" at bounding box center [1147, 105] width 66 height 33
type input "65"
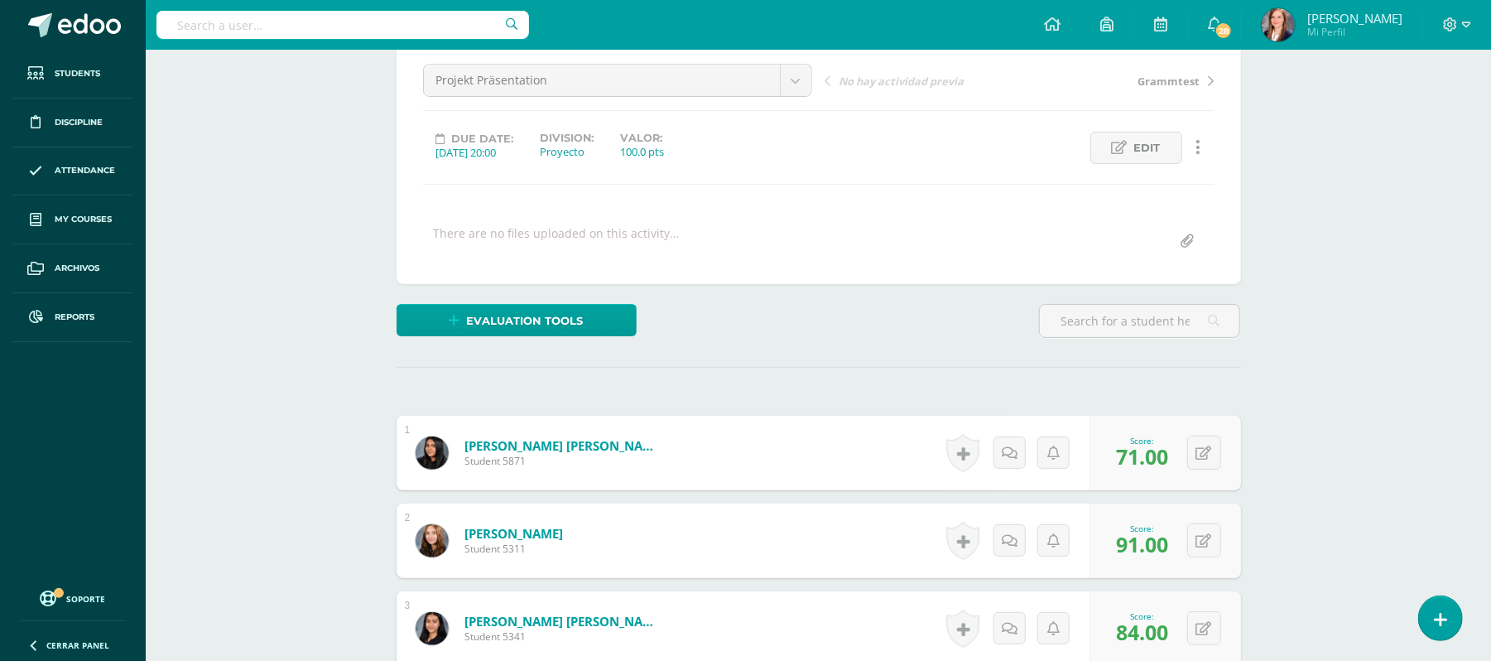
scroll to position [0, 0]
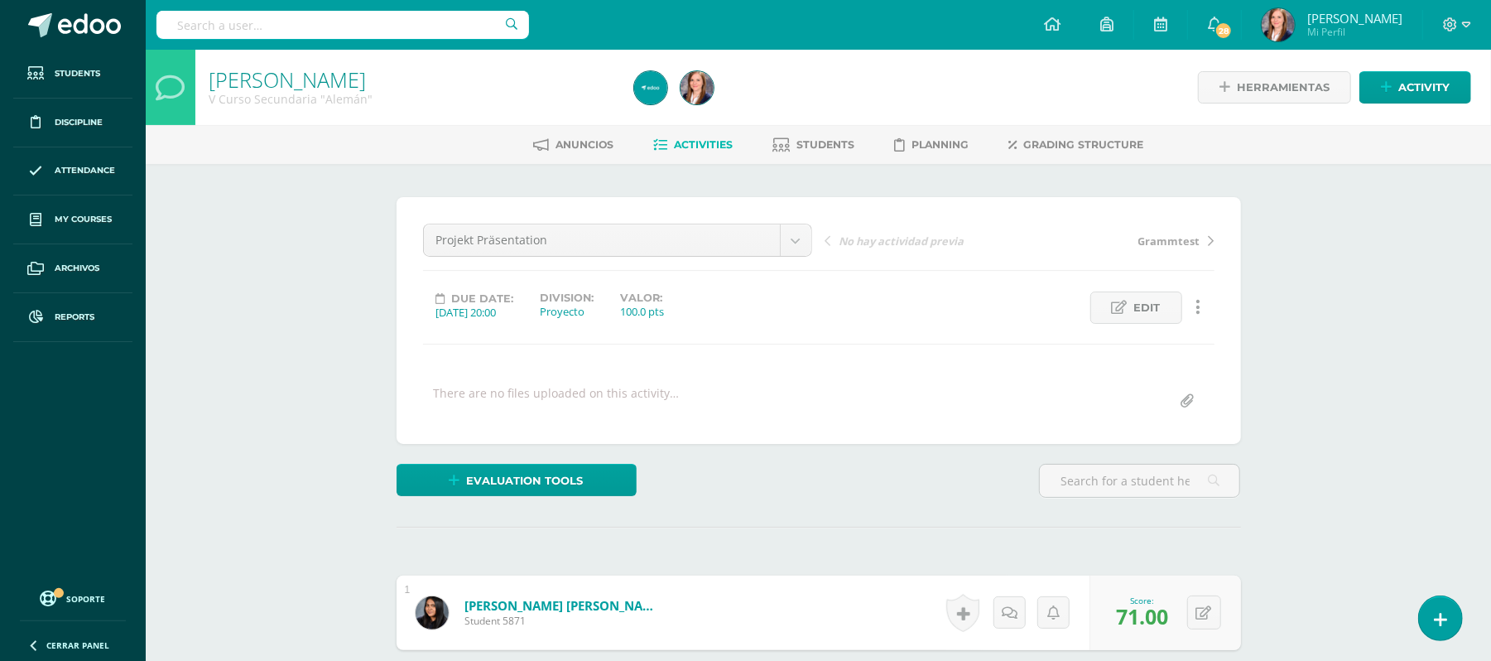
click at [694, 137] on link "Activities" at bounding box center [692, 145] width 79 height 26
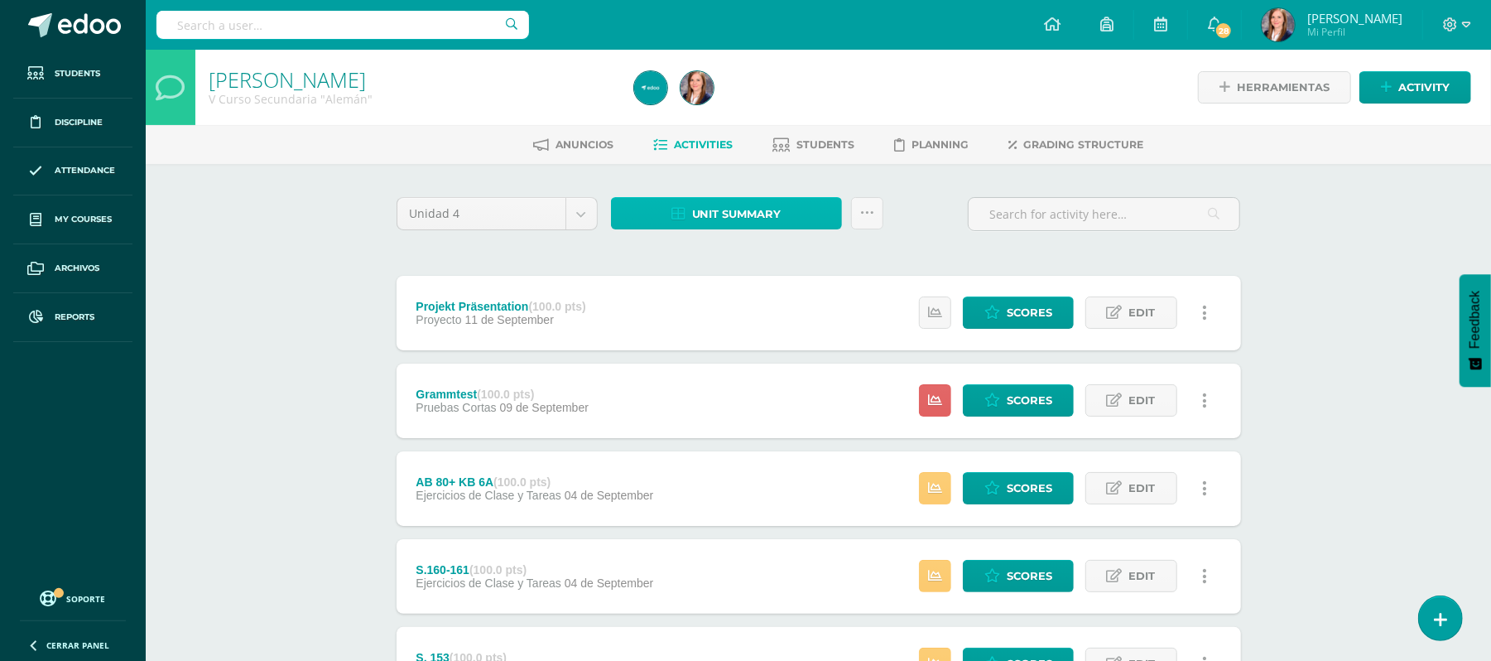
click at [763, 219] on span "Unit summary" at bounding box center [736, 214] width 89 height 31
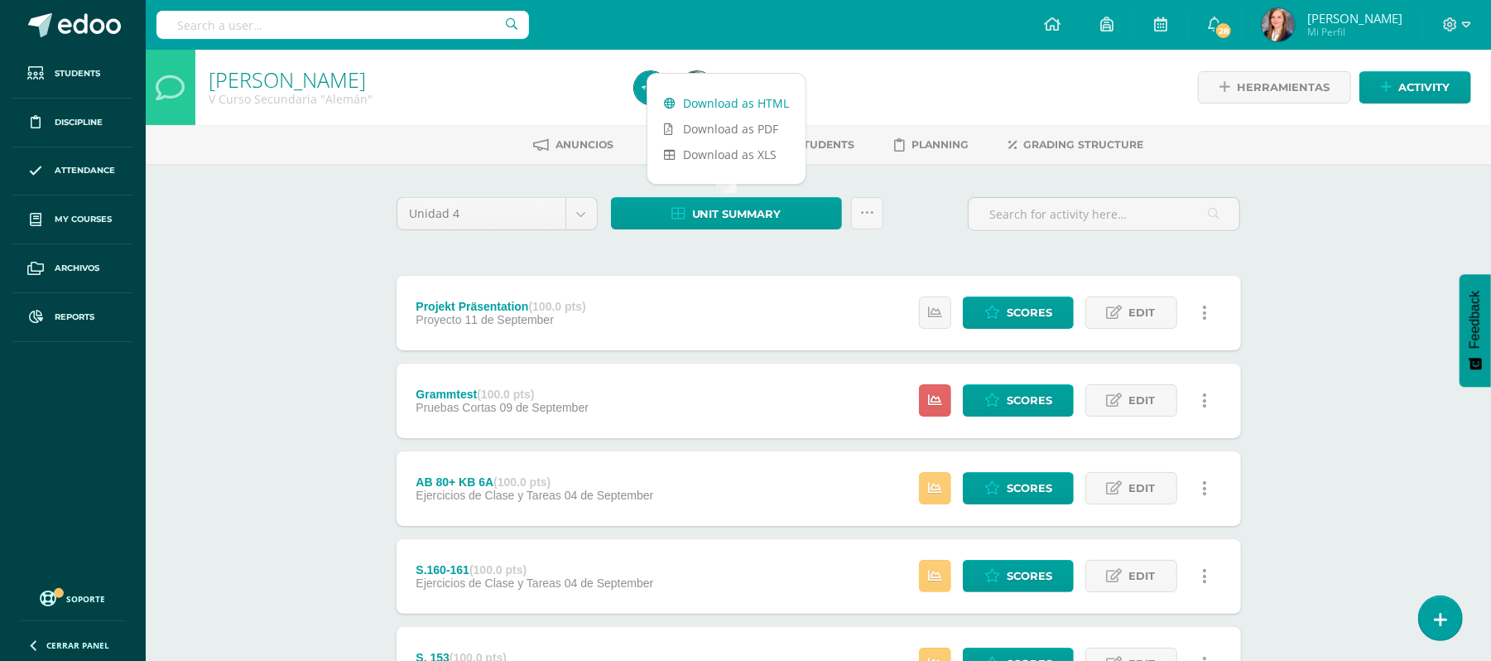
click at [769, 97] on link "Download as HTML" at bounding box center [727, 103] width 158 height 26
